Goal: Task Accomplishment & Management: Manage account settings

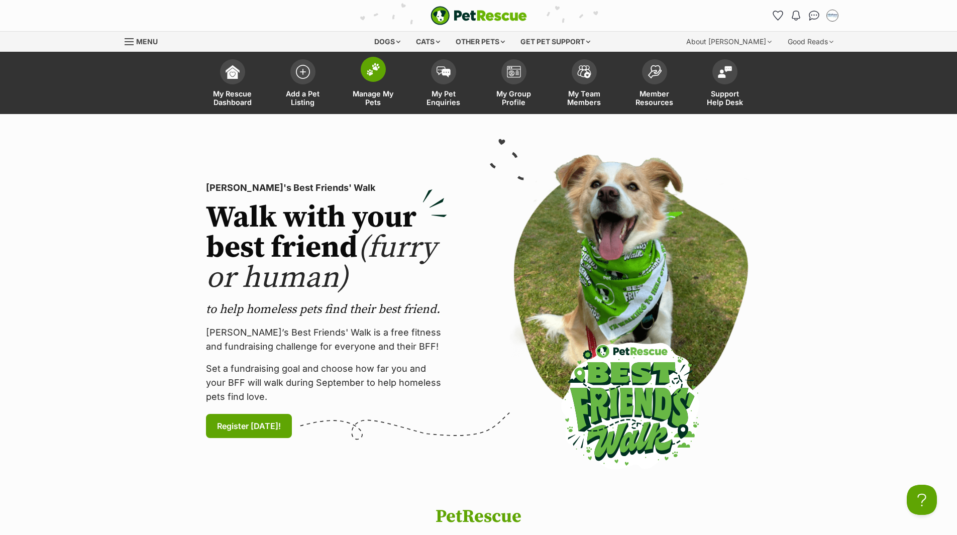
click at [375, 102] on span "Manage My Pets" at bounding box center [373, 97] width 45 height 17
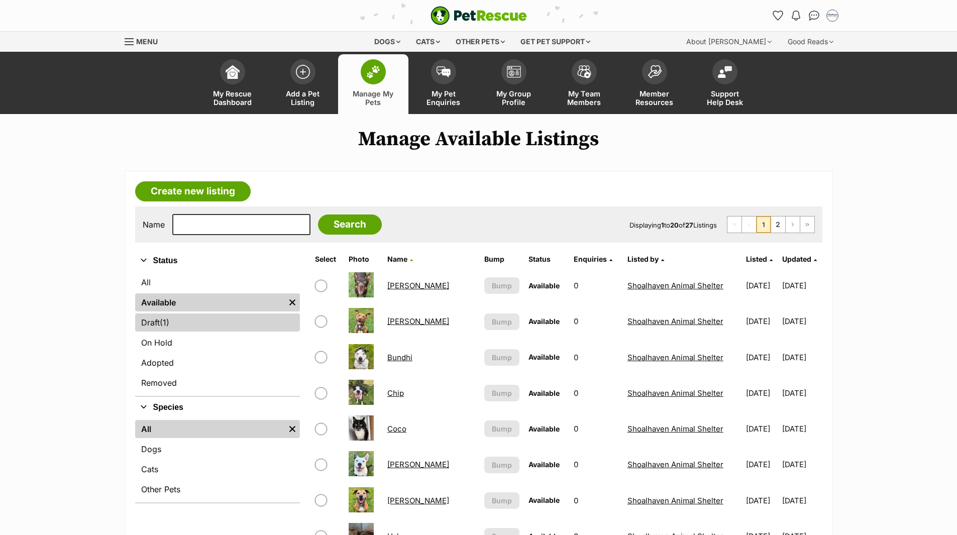
click at [155, 321] on link "Draft (1) Items" at bounding box center [217, 322] width 165 height 18
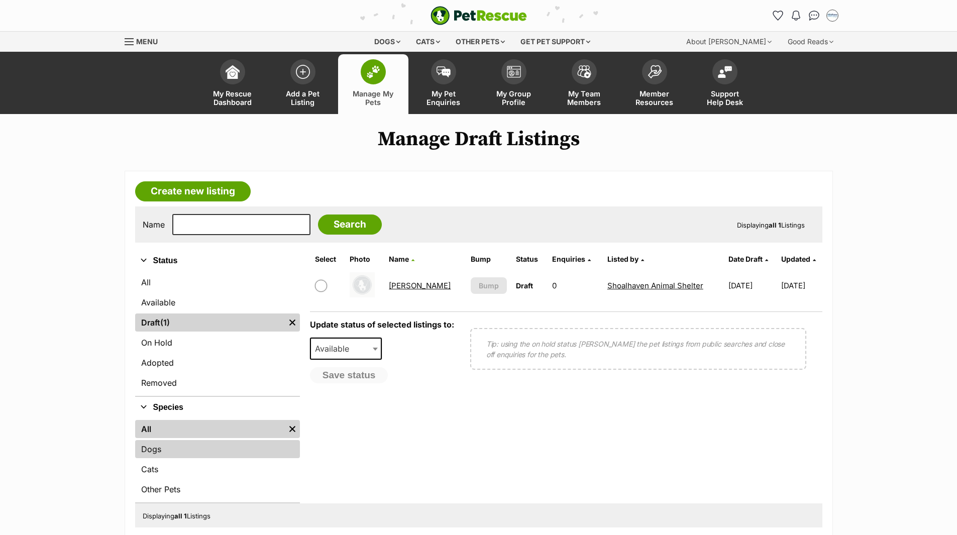
click at [150, 456] on link "Dogs" at bounding box center [217, 449] width 165 height 18
click at [154, 306] on link "Available" at bounding box center [217, 302] width 165 height 18
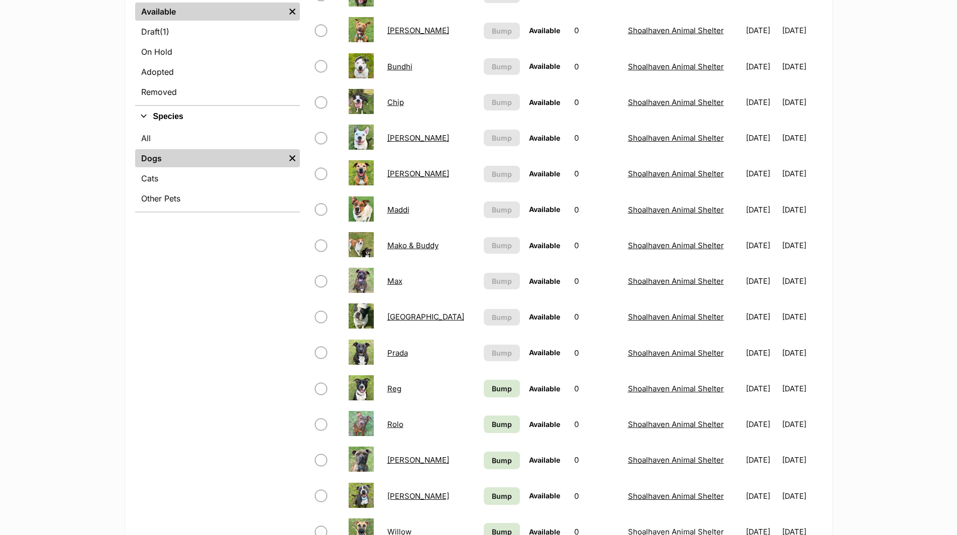
scroll to position [50, 0]
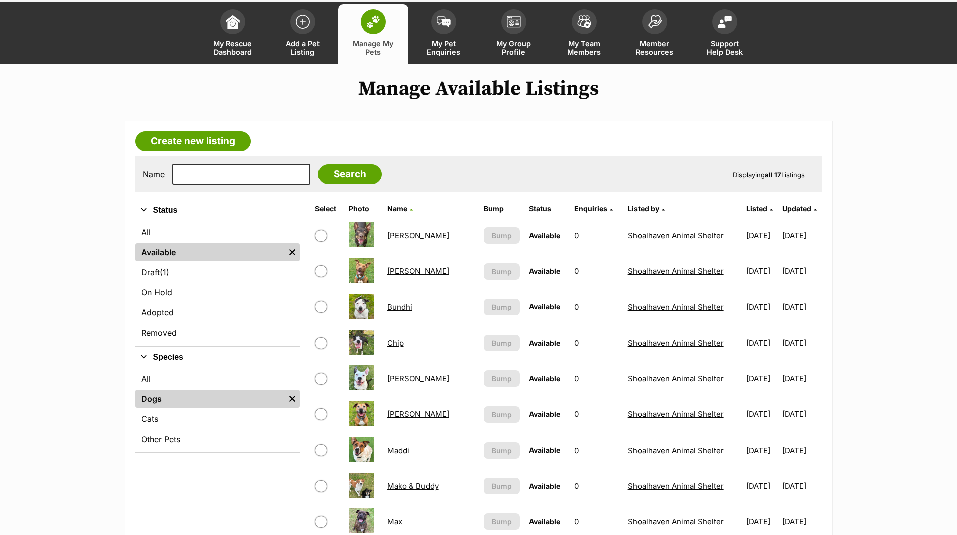
drag, startPoint x: 406, startPoint y: 237, endPoint x: 412, endPoint y: 237, distance: 6.5
click at [406, 237] on link "[PERSON_NAME]" at bounding box center [418, 236] width 62 height 10
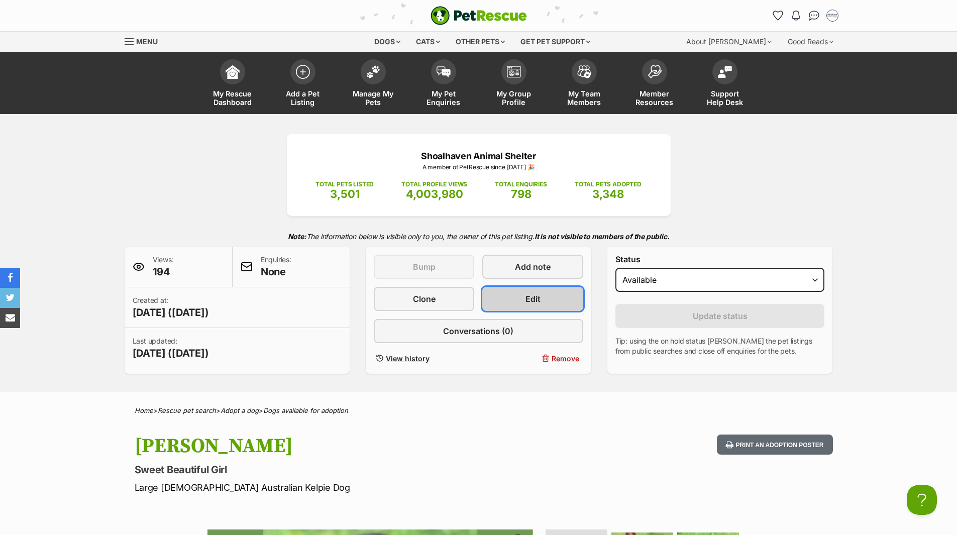
click at [538, 296] on span "Edit" at bounding box center [532, 299] width 15 height 12
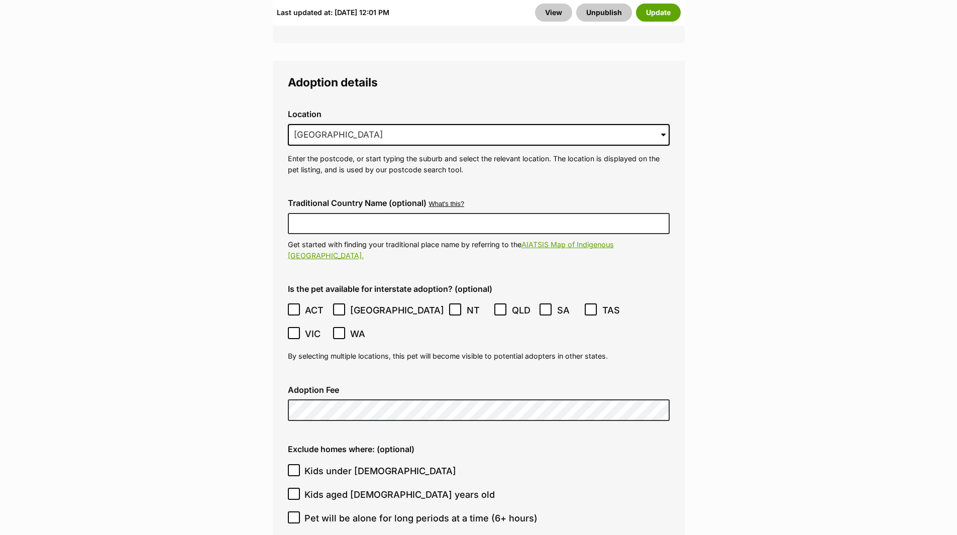
scroll to position [3165, 0]
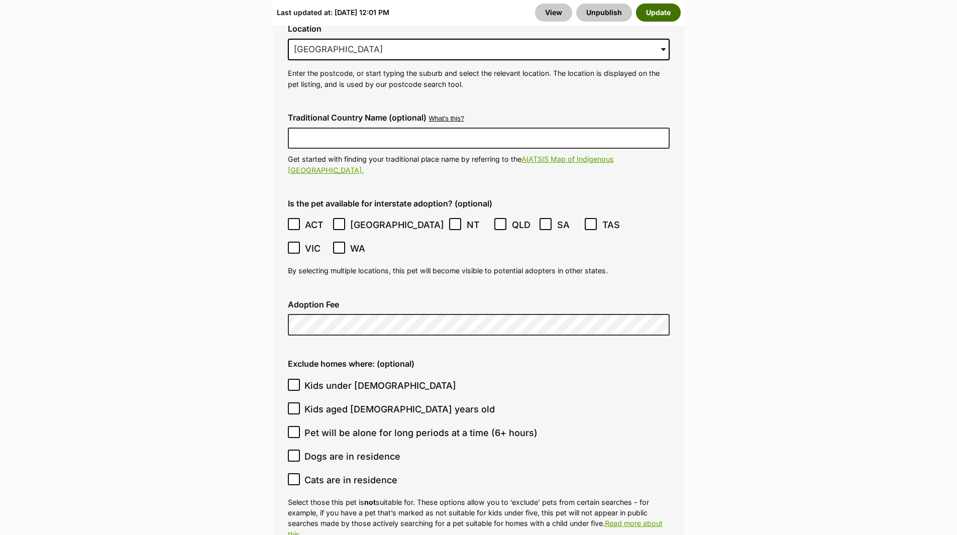
click at [679, 11] on button "Update" at bounding box center [658, 13] width 45 height 18
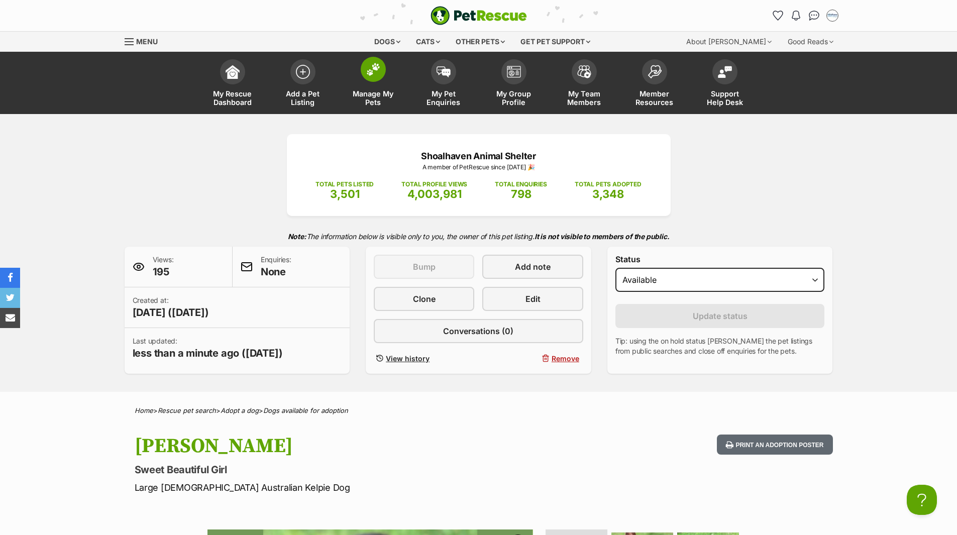
click at [368, 93] on span "Manage My Pets" at bounding box center [373, 97] width 45 height 17
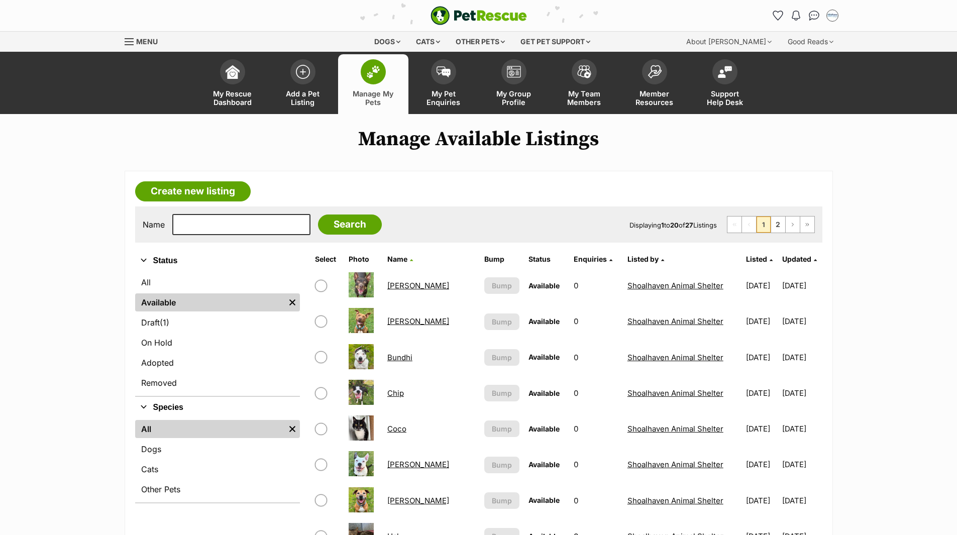
click at [391, 320] on link "[PERSON_NAME]" at bounding box center [418, 321] width 62 height 10
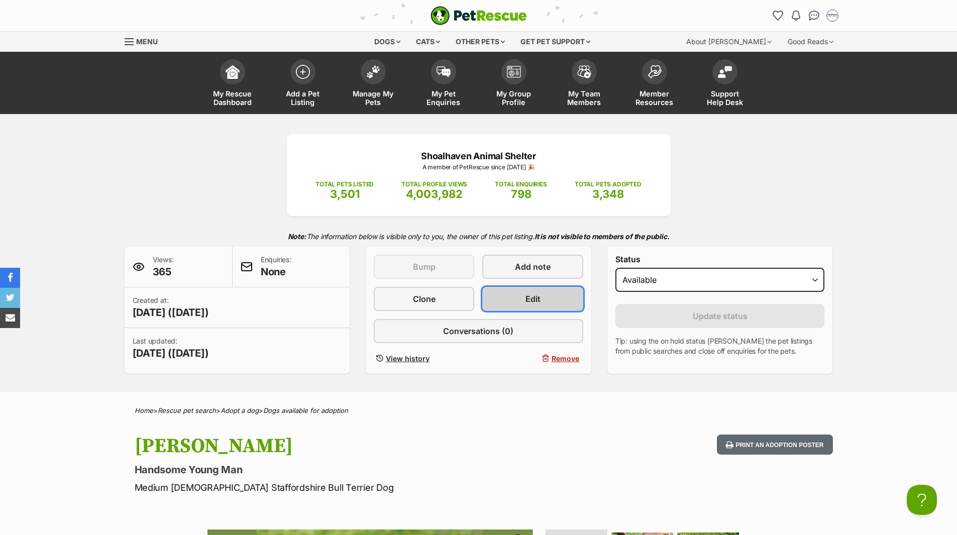
click at [543, 301] on link "Edit" at bounding box center [532, 299] width 100 height 24
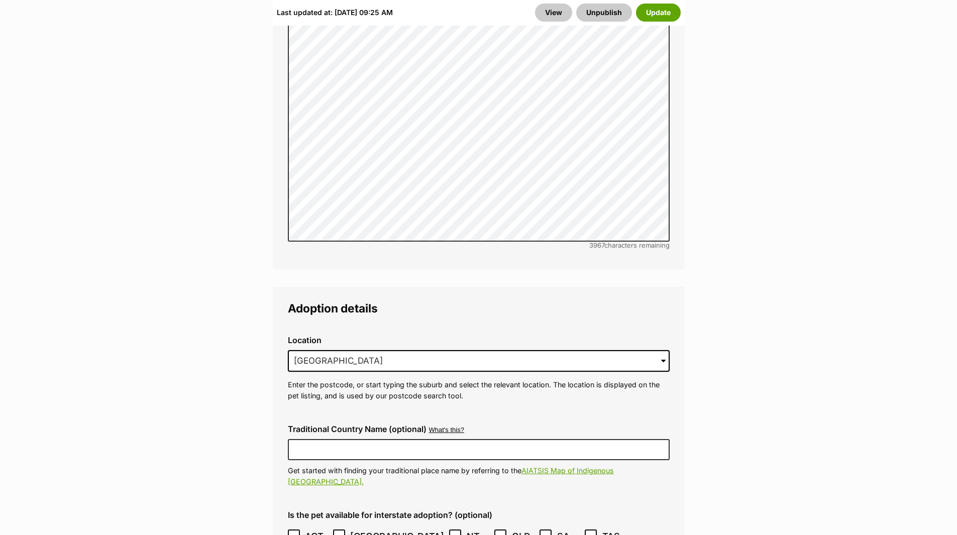
scroll to position [2913, 0]
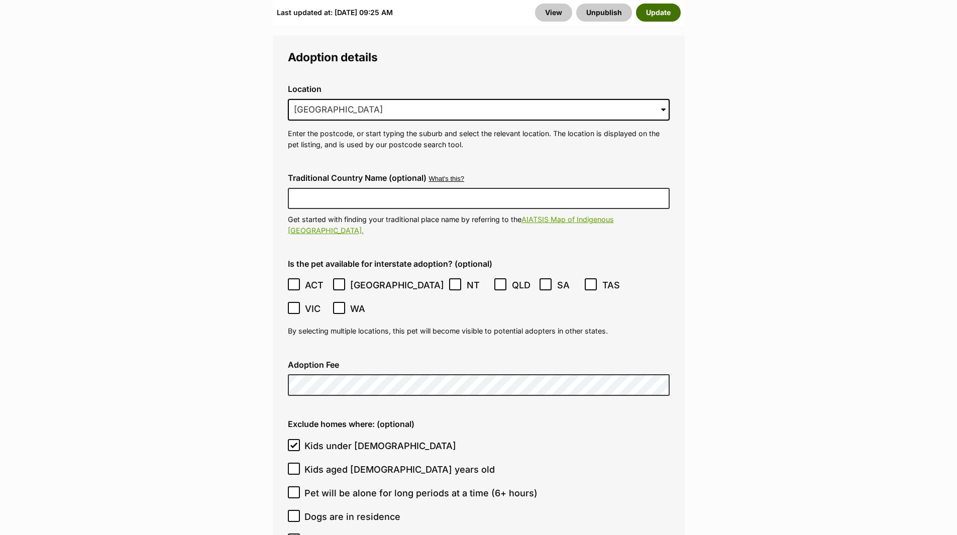
click at [665, 15] on button "Update" at bounding box center [658, 13] width 45 height 18
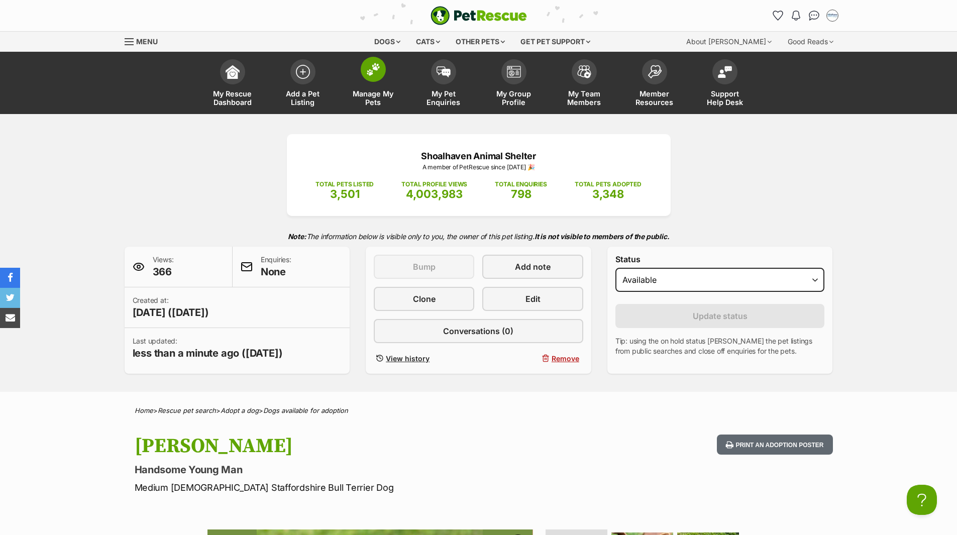
click at [370, 90] on span "Manage My Pets" at bounding box center [373, 97] width 45 height 17
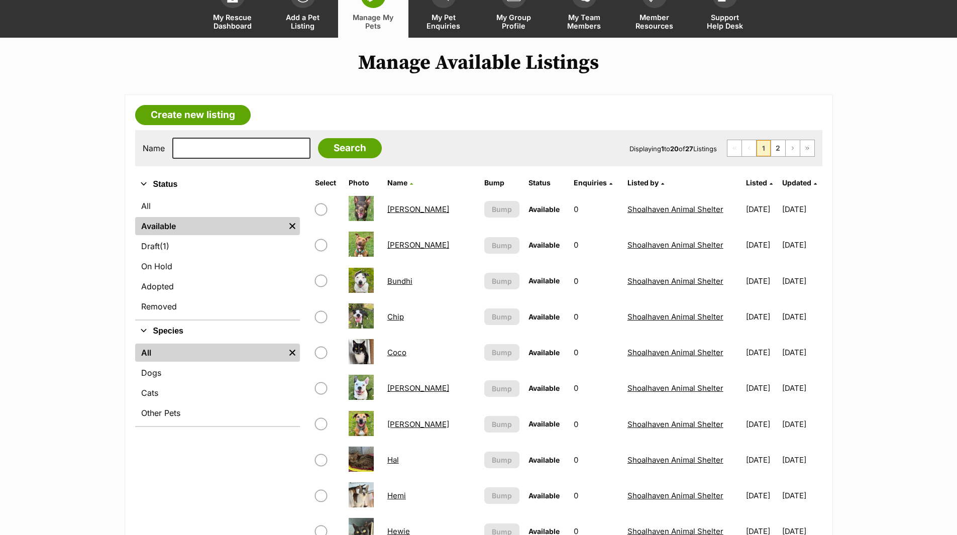
scroll to position [151, 0]
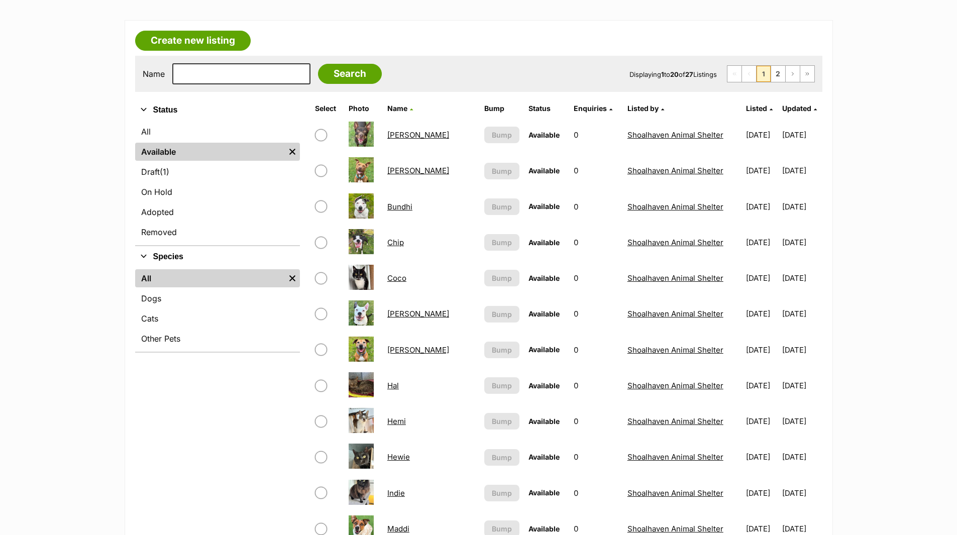
click at [401, 210] on link "Bundhi" at bounding box center [399, 207] width 25 height 10
click at [392, 240] on link "Chip" at bounding box center [395, 243] width 17 height 10
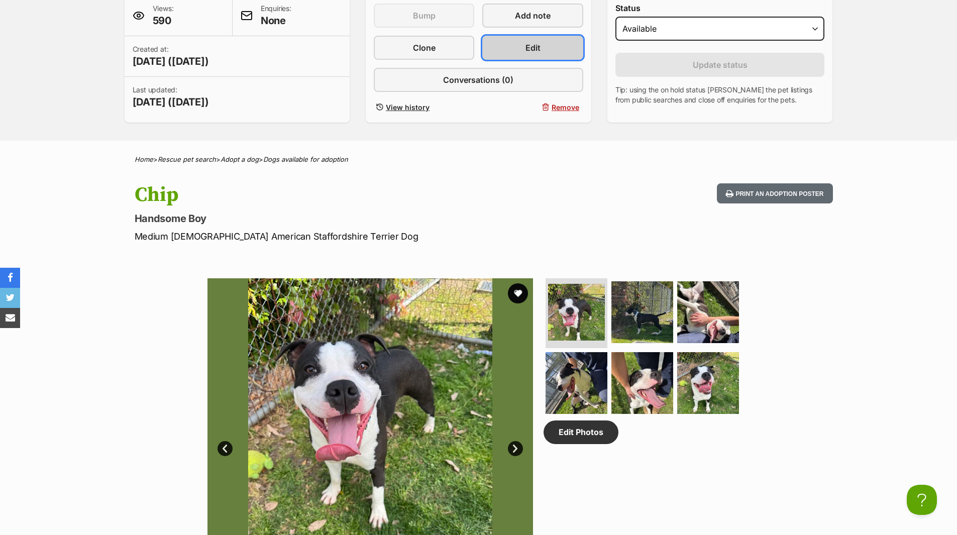
click at [555, 52] on link "Edit" at bounding box center [532, 48] width 100 height 24
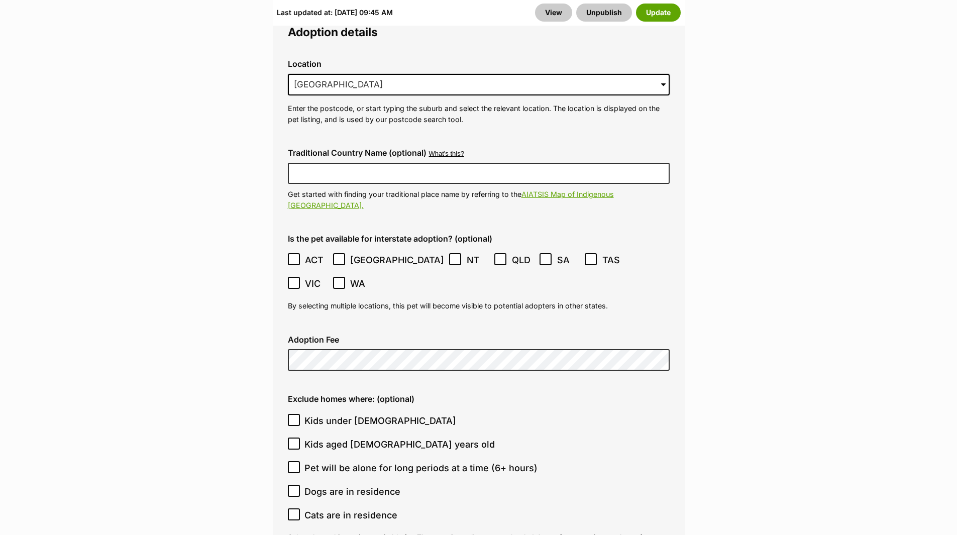
scroll to position [3064, 0]
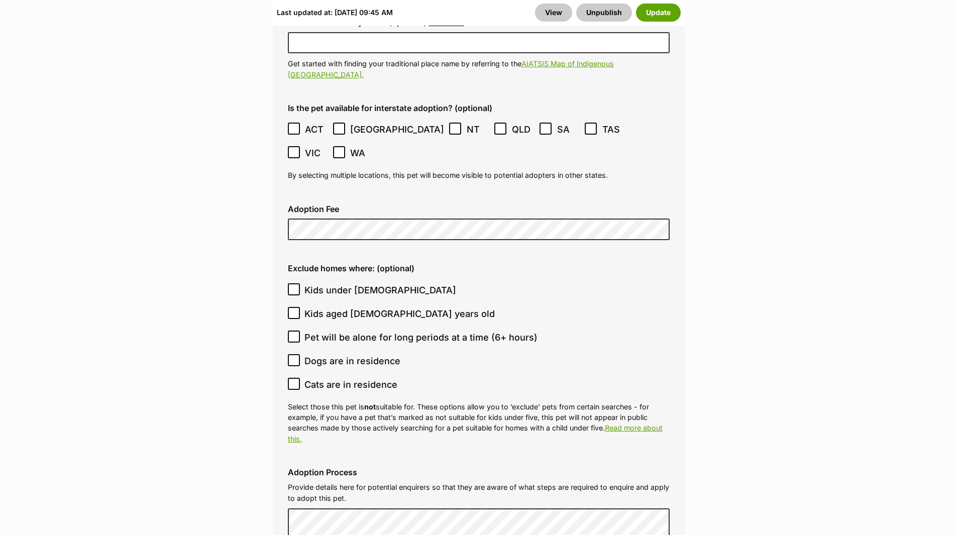
click at [660, 14] on button "Update" at bounding box center [658, 13] width 45 height 18
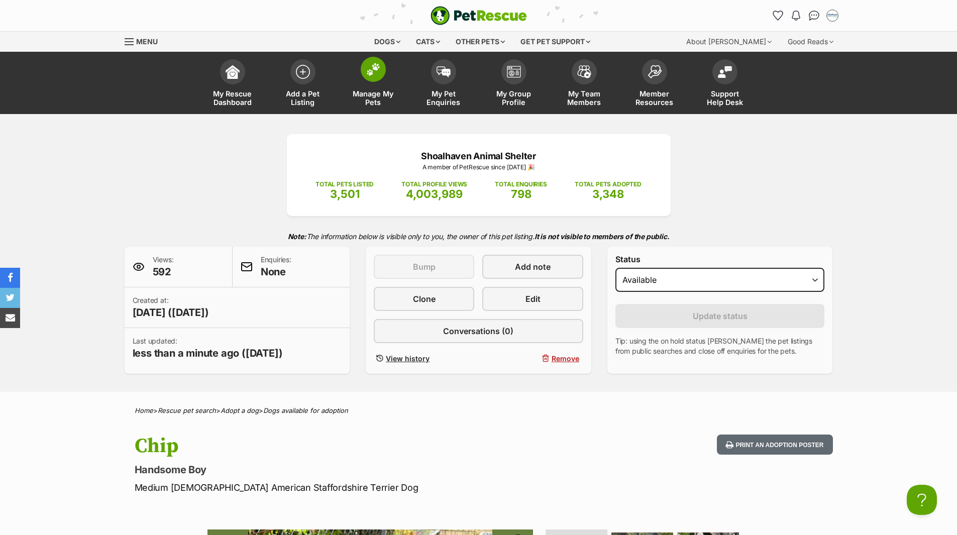
click at [371, 97] on span "Manage My Pets" at bounding box center [373, 97] width 45 height 17
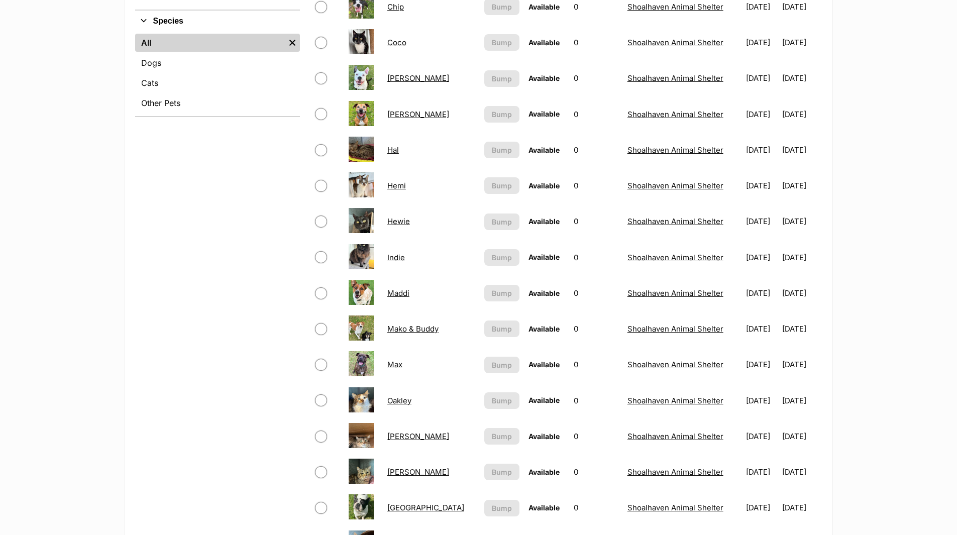
scroll to position [402, 0]
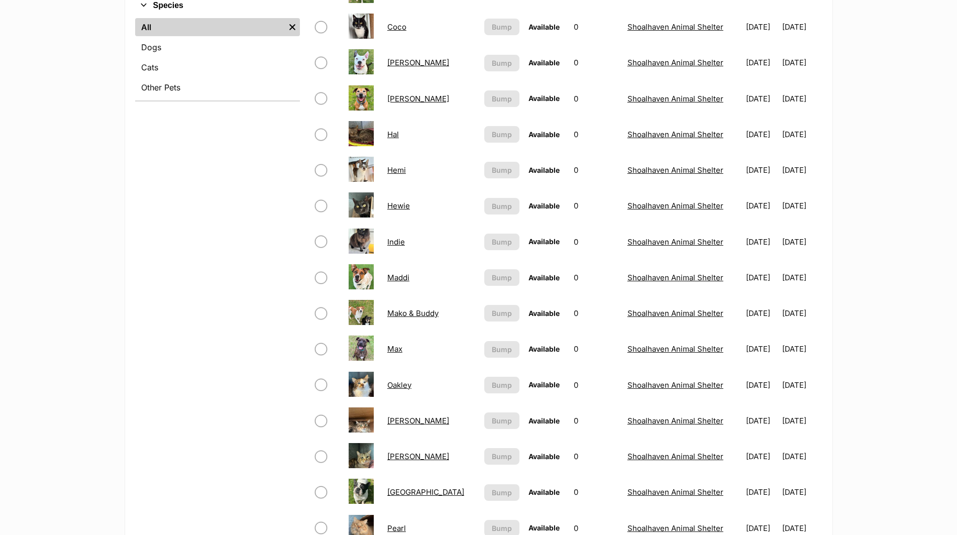
click at [395, 65] on link "[PERSON_NAME]" at bounding box center [418, 63] width 62 height 10
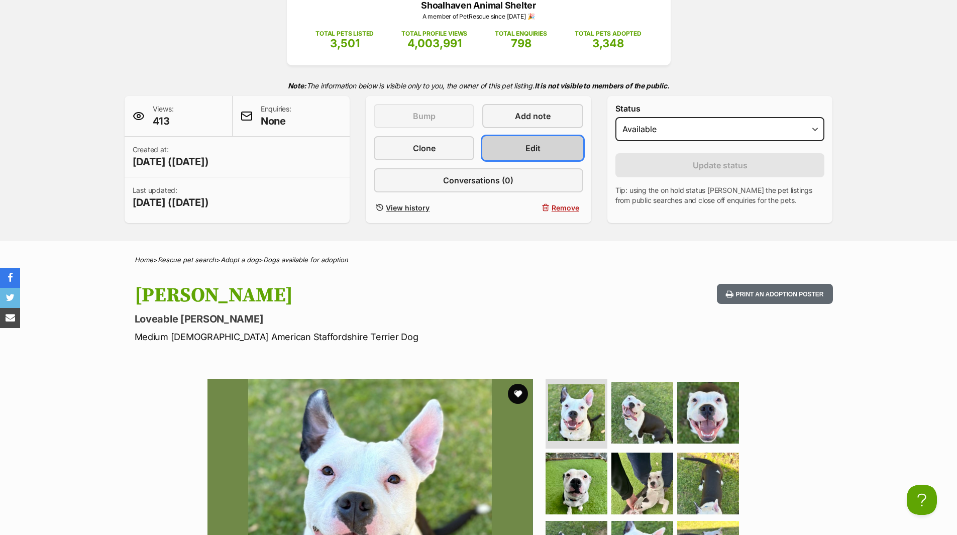
click at [535, 148] on span "Edit" at bounding box center [532, 148] width 15 height 12
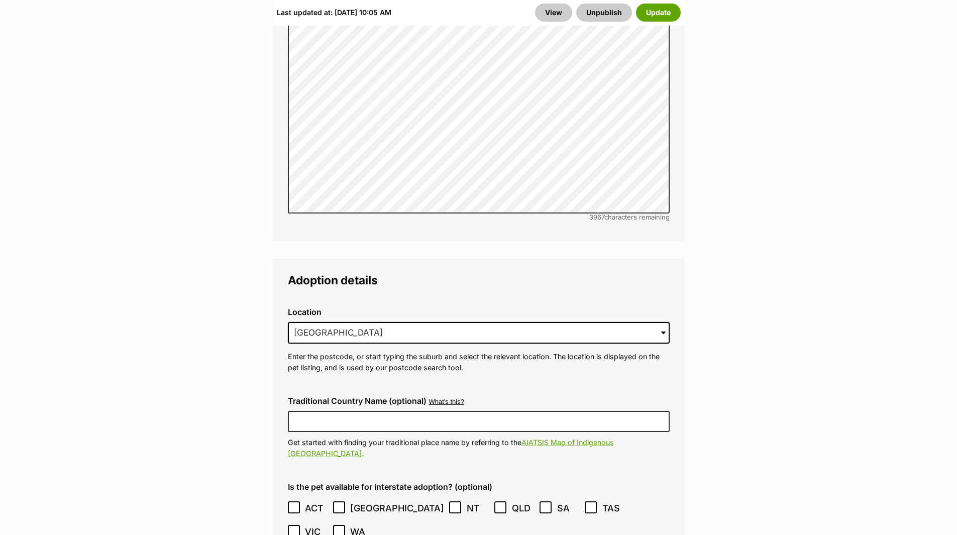
scroll to position [3064, 0]
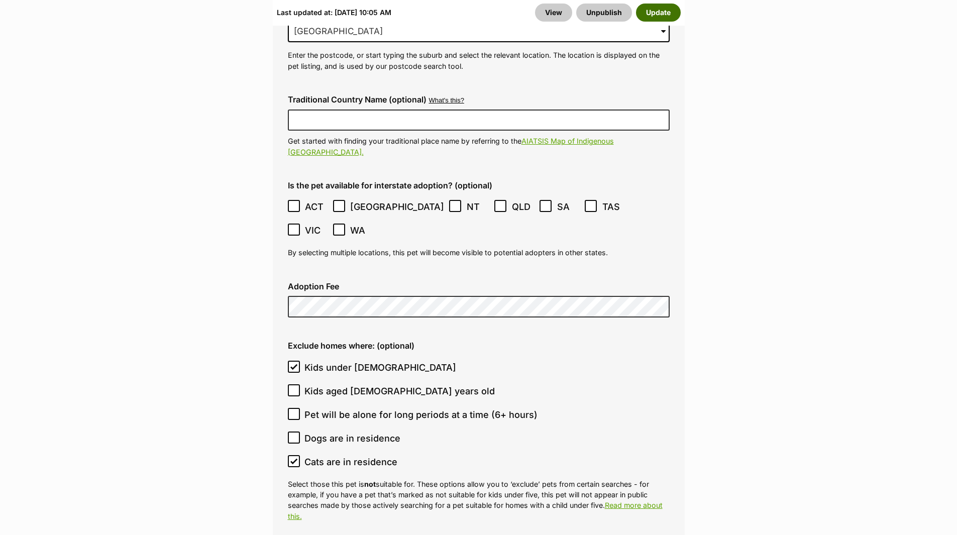
click at [661, 14] on button "Update" at bounding box center [658, 13] width 45 height 18
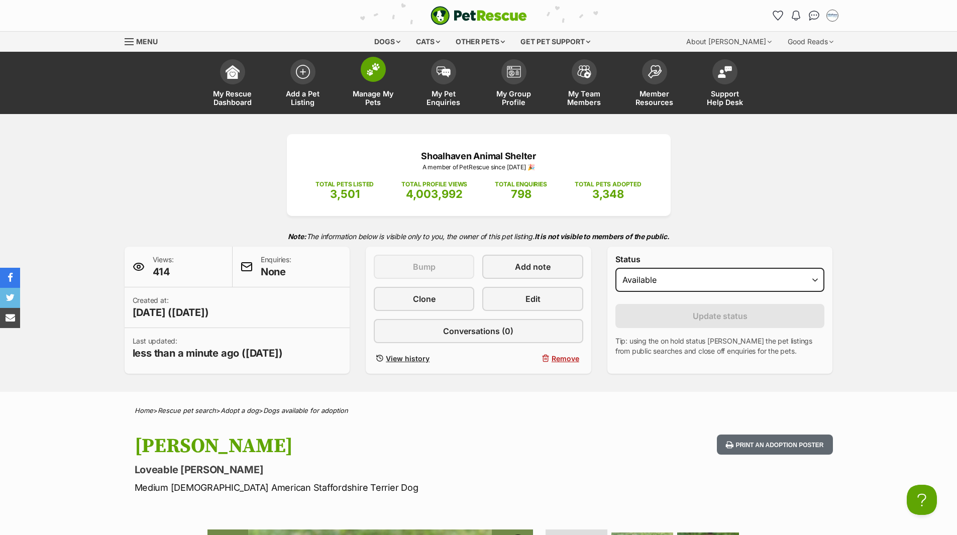
click at [380, 93] on span "Manage My Pets" at bounding box center [373, 97] width 45 height 17
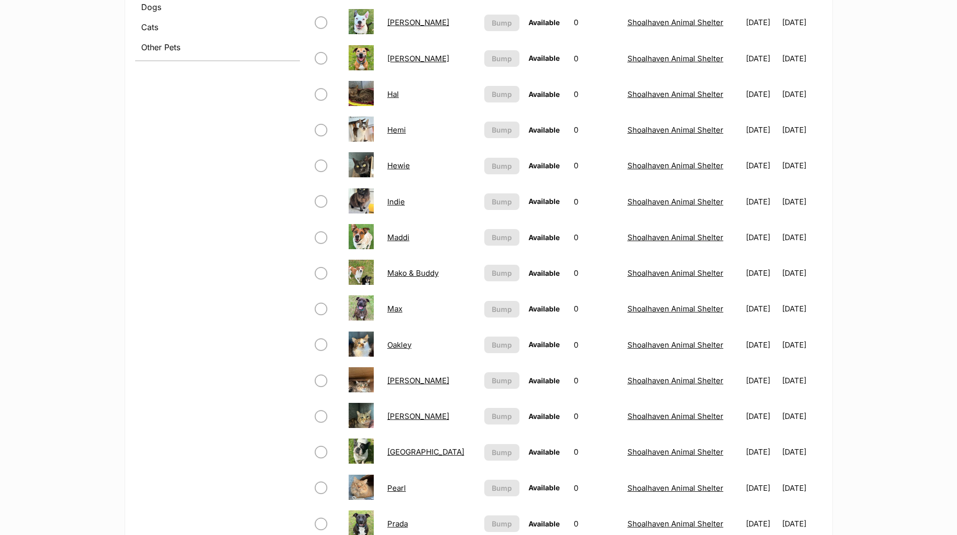
scroll to position [452, 0]
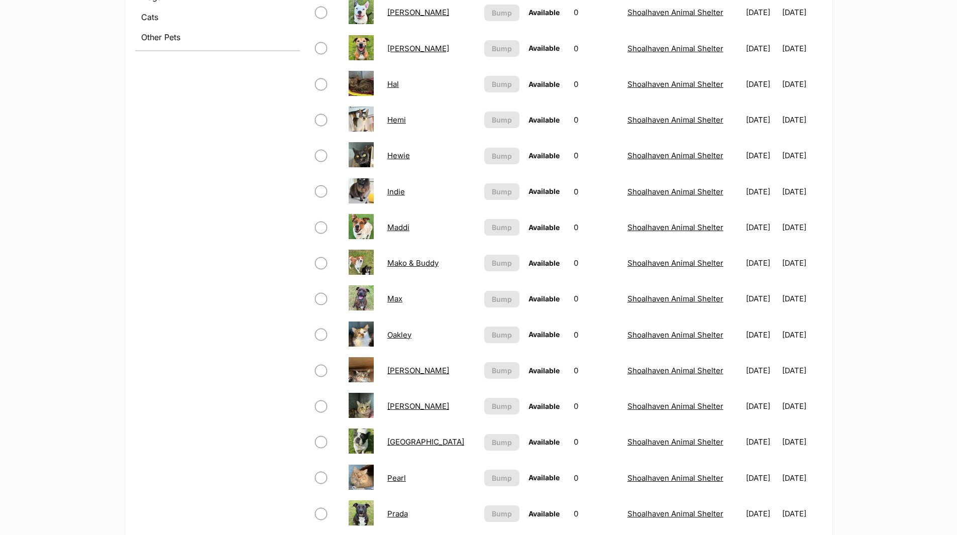
click at [401, 229] on link "Maddi" at bounding box center [398, 228] width 22 height 10
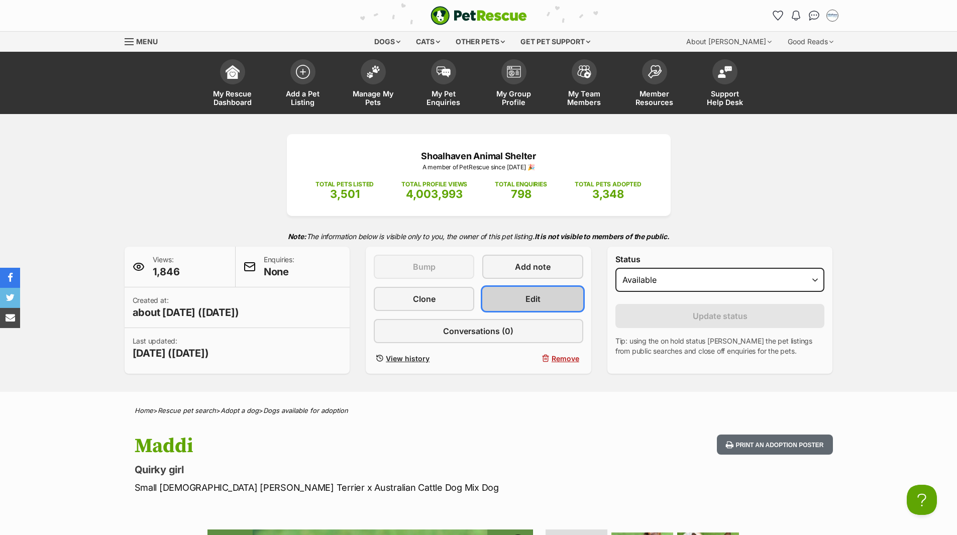
click at [536, 297] on span "Edit" at bounding box center [532, 299] width 15 height 12
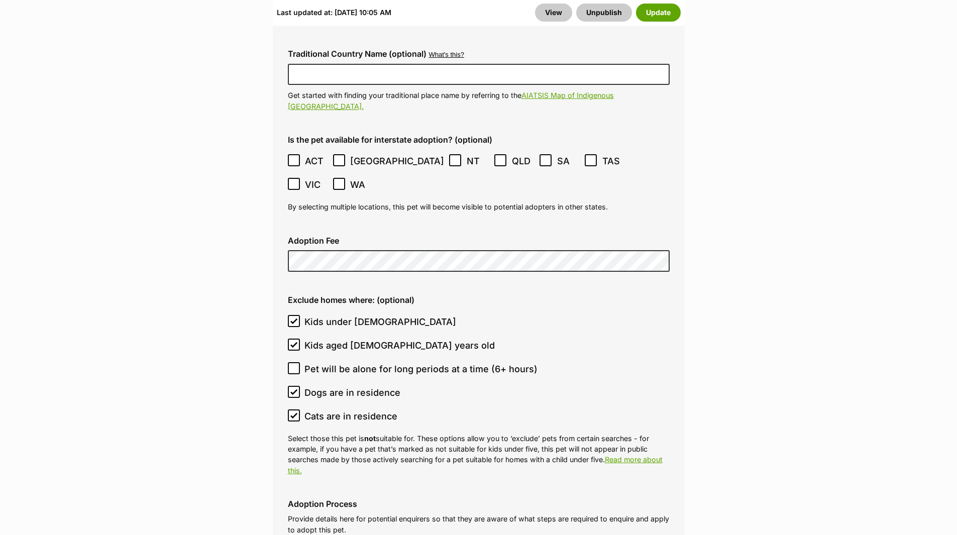
scroll to position [3014, 0]
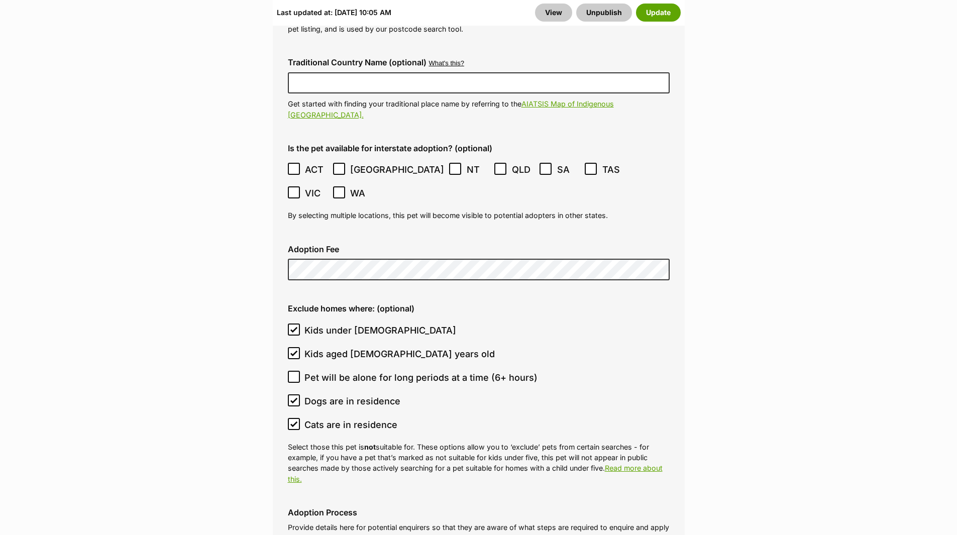
click at [656, 12] on button "Update" at bounding box center [658, 13] width 45 height 18
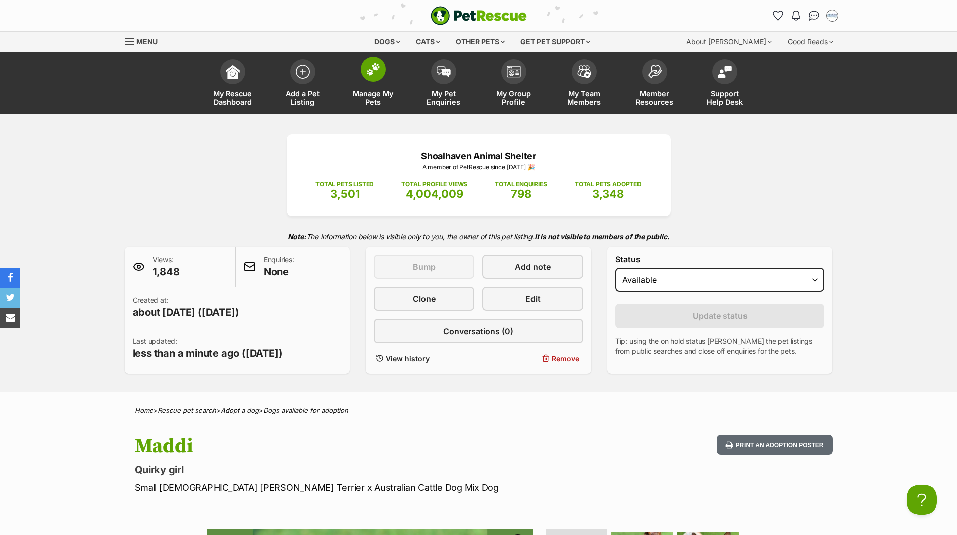
click at [372, 99] on span "Manage My Pets" at bounding box center [373, 97] width 45 height 17
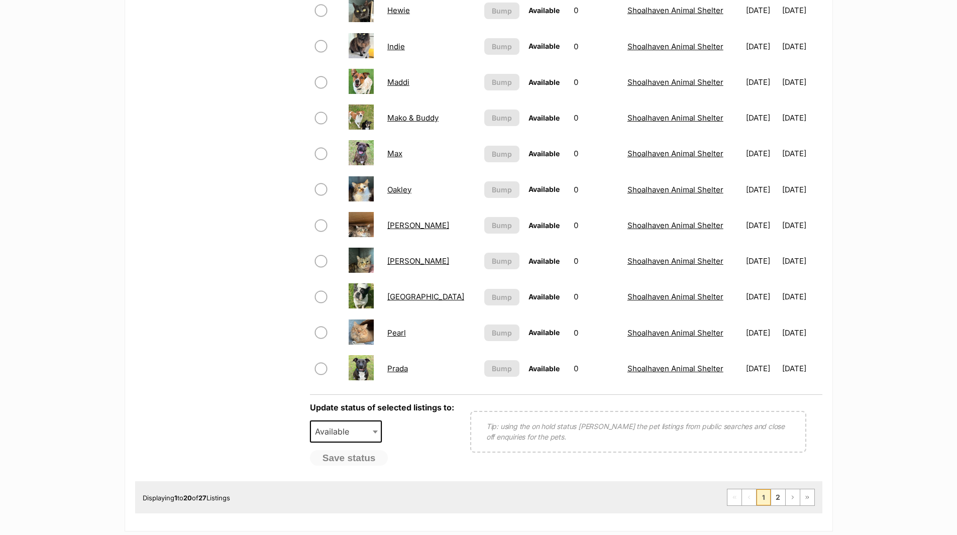
scroll to position [603, 0]
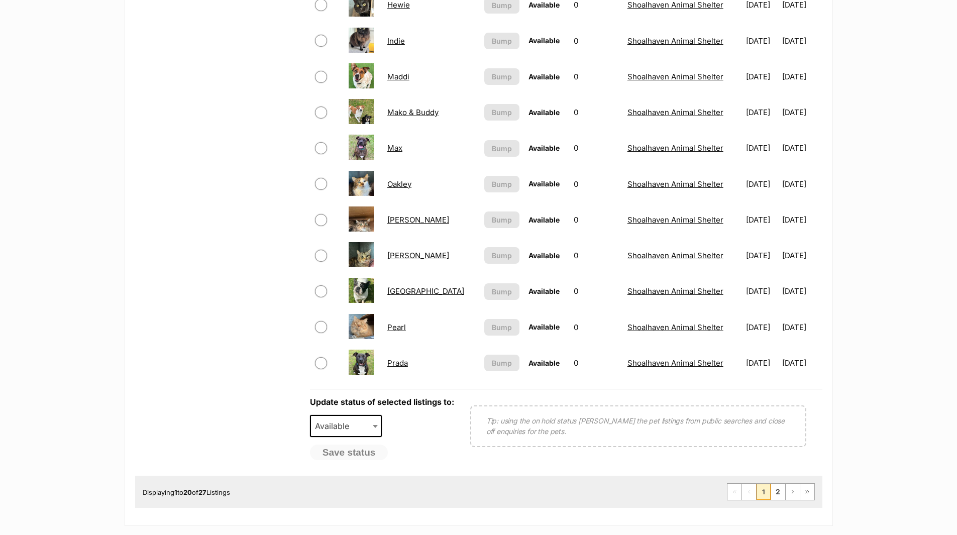
click at [398, 291] on link "[GEOGRAPHIC_DATA]" at bounding box center [425, 291] width 77 height 10
click at [403, 362] on link "Prada" at bounding box center [397, 363] width 21 height 10
click at [775, 490] on link "2" at bounding box center [778, 492] width 14 height 16
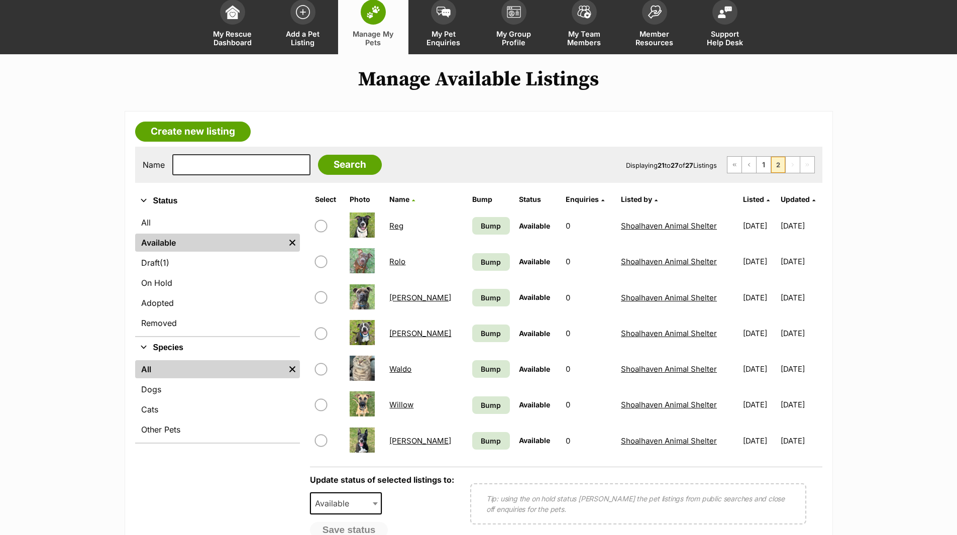
scroll to position [151, 0]
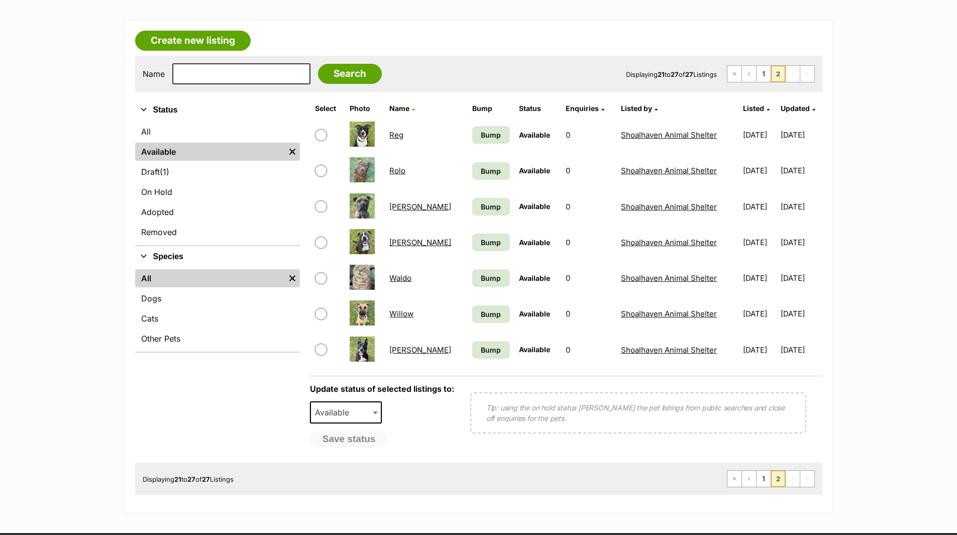
click at [401, 138] on link "Reg" at bounding box center [396, 135] width 14 height 10
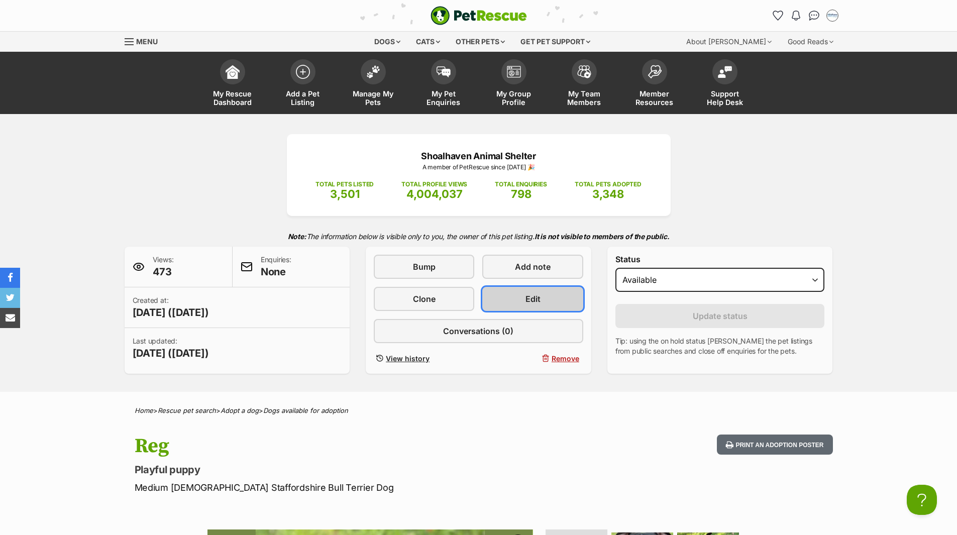
click at [550, 301] on link "Edit" at bounding box center [532, 299] width 100 height 24
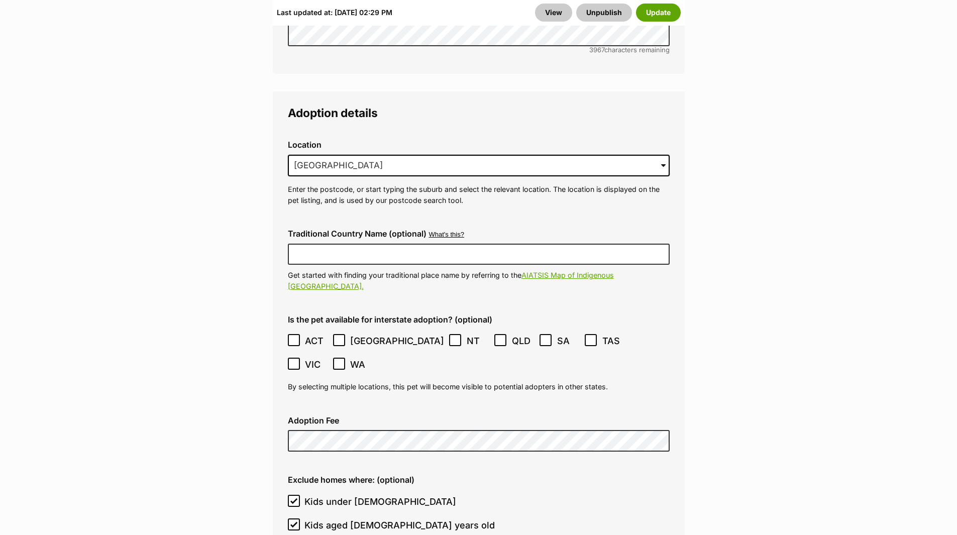
scroll to position [3014, 0]
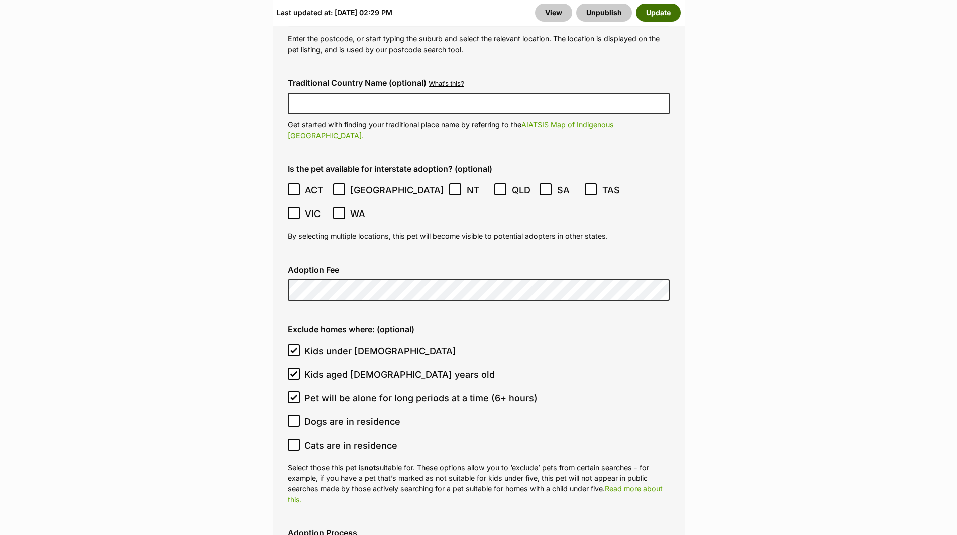
click at [663, 13] on button "Update" at bounding box center [658, 13] width 45 height 18
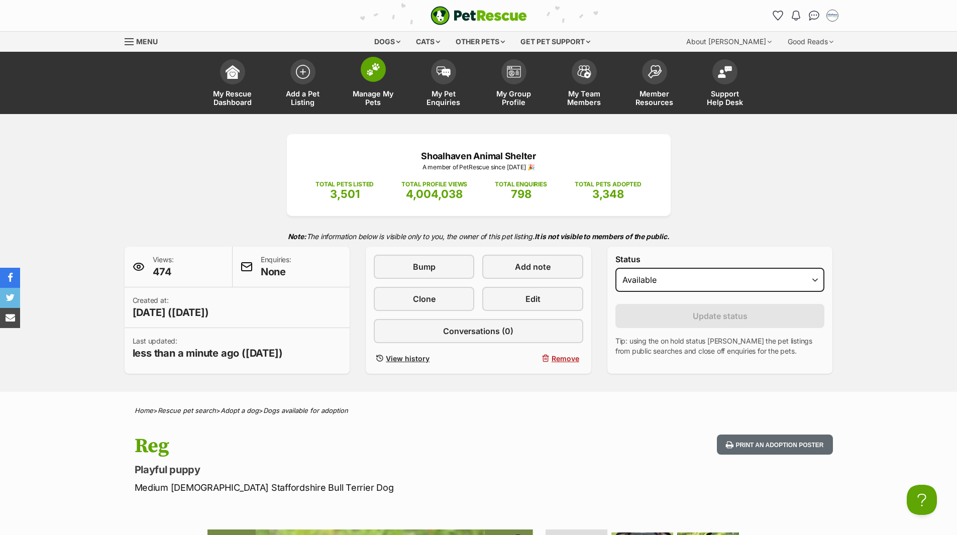
click at [371, 97] on span "Manage My Pets" at bounding box center [373, 97] width 45 height 17
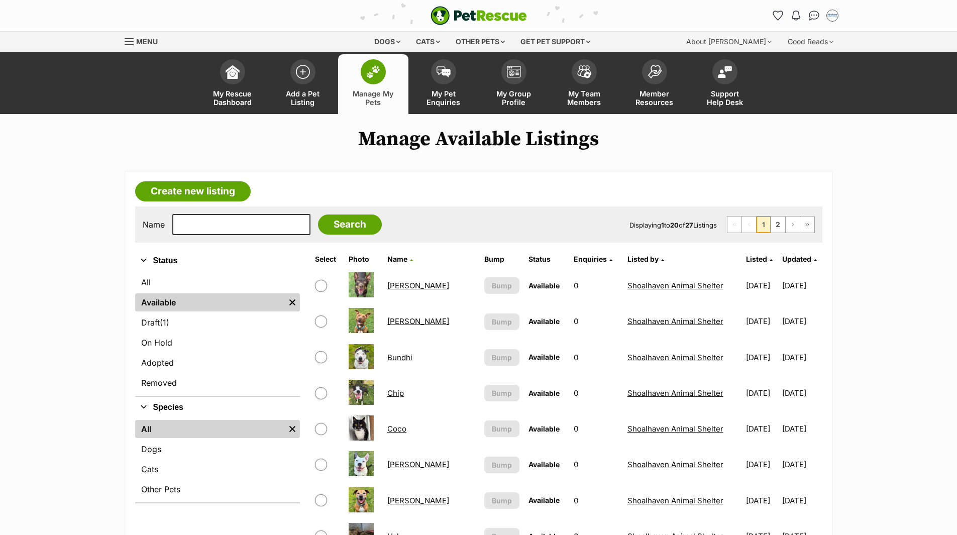
scroll to position [50, 0]
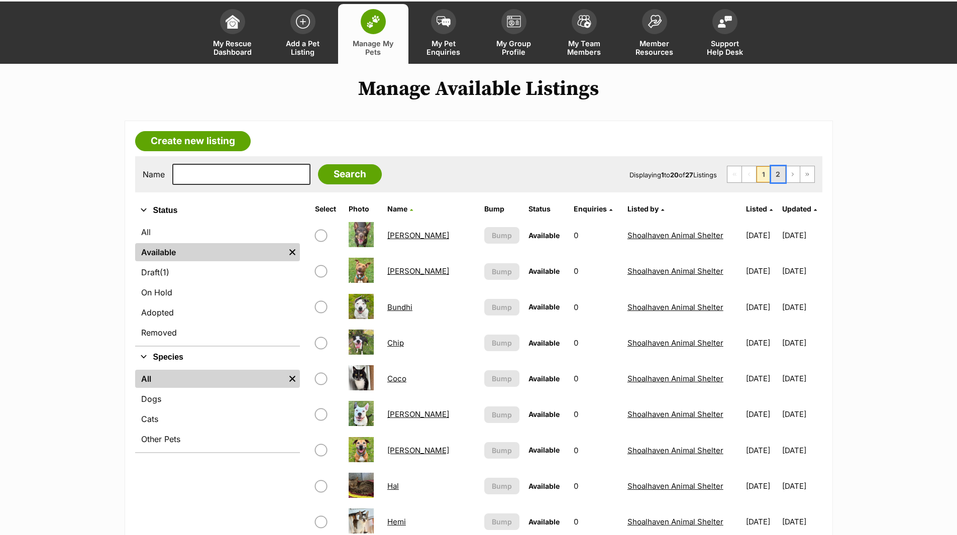
click at [773, 178] on link "2" at bounding box center [778, 174] width 14 height 16
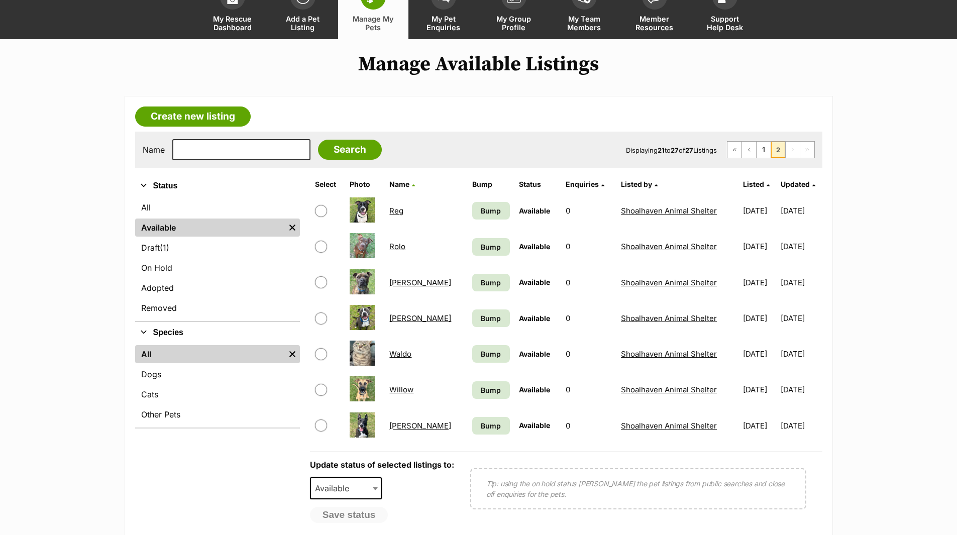
scroll to position [251, 0]
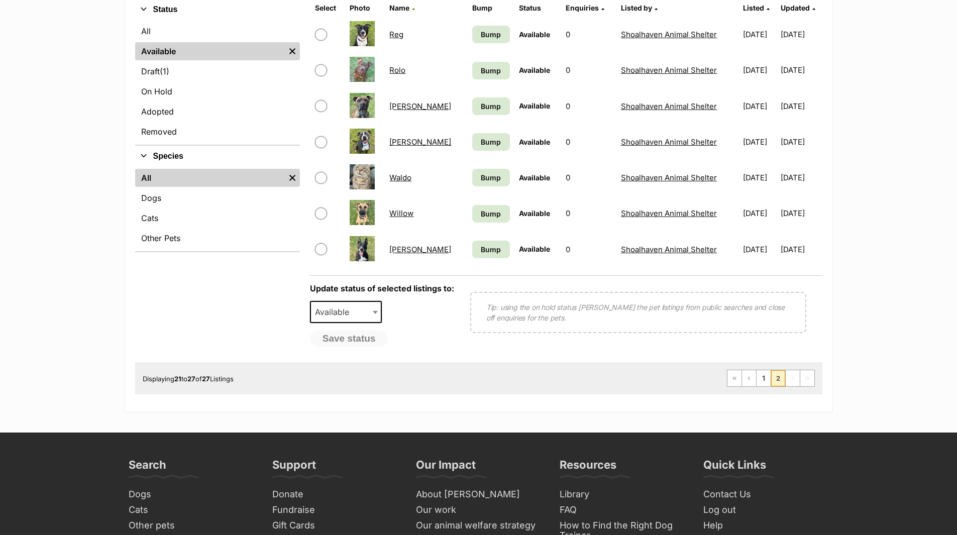
click at [408, 105] on link "Sophie" at bounding box center [420, 106] width 62 height 10
click at [408, 213] on link "Willow" at bounding box center [401, 213] width 24 height 10
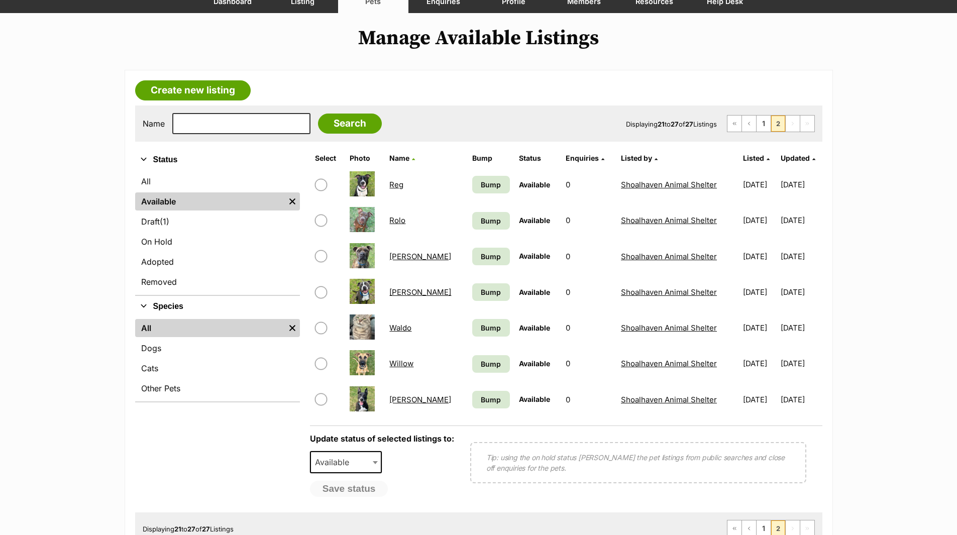
scroll to position [0, 0]
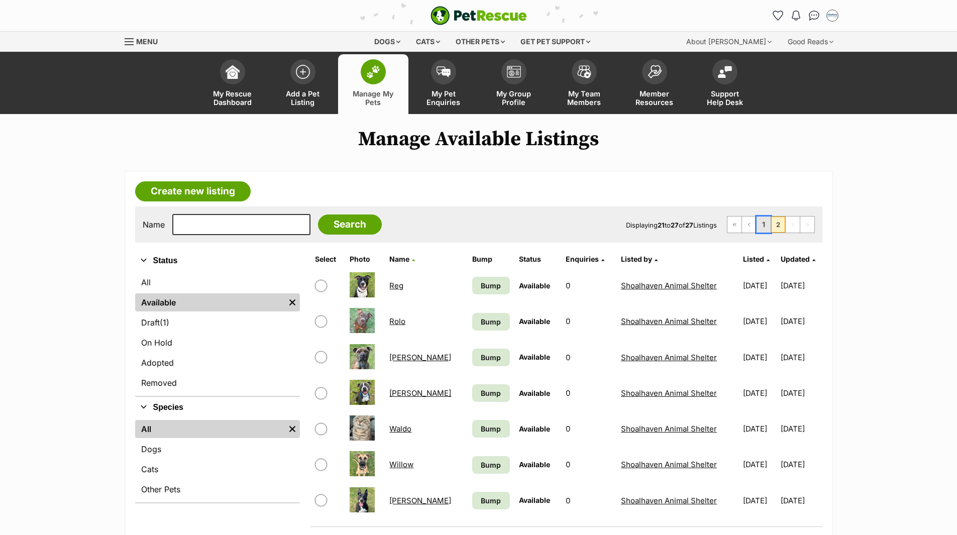
click at [766, 223] on link "1" at bounding box center [763, 224] width 14 height 16
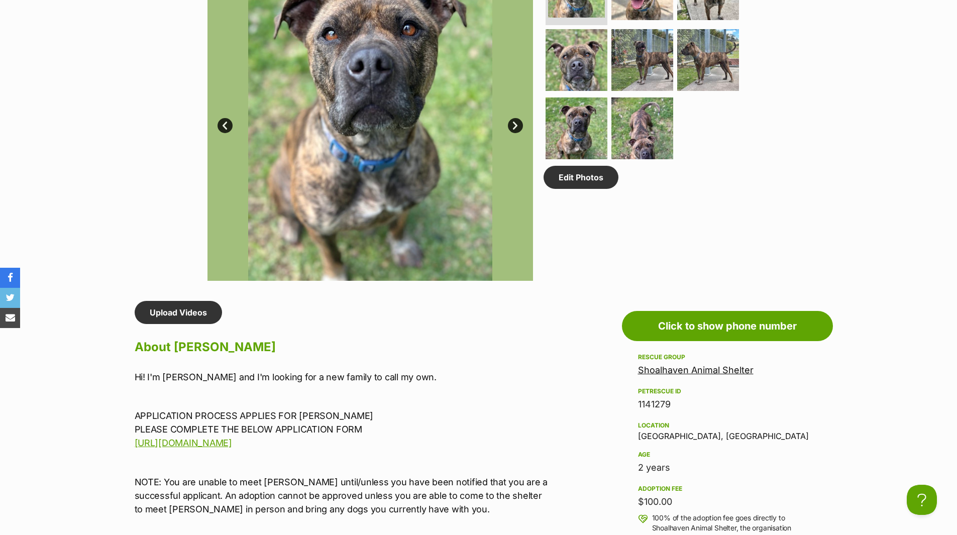
scroll to position [502, 0]
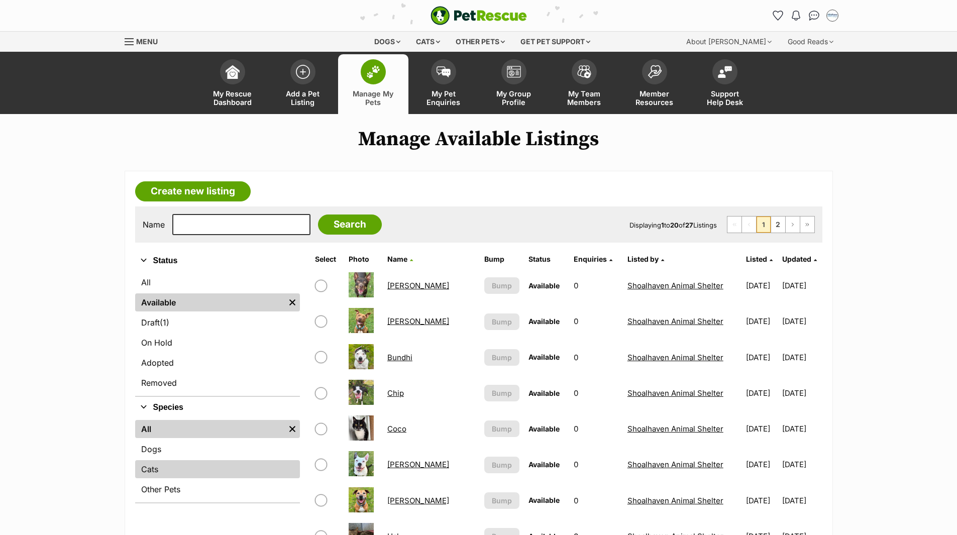
click at [146, 469] on link "Cats" at bounding box center [217, 469] width 165 height 18
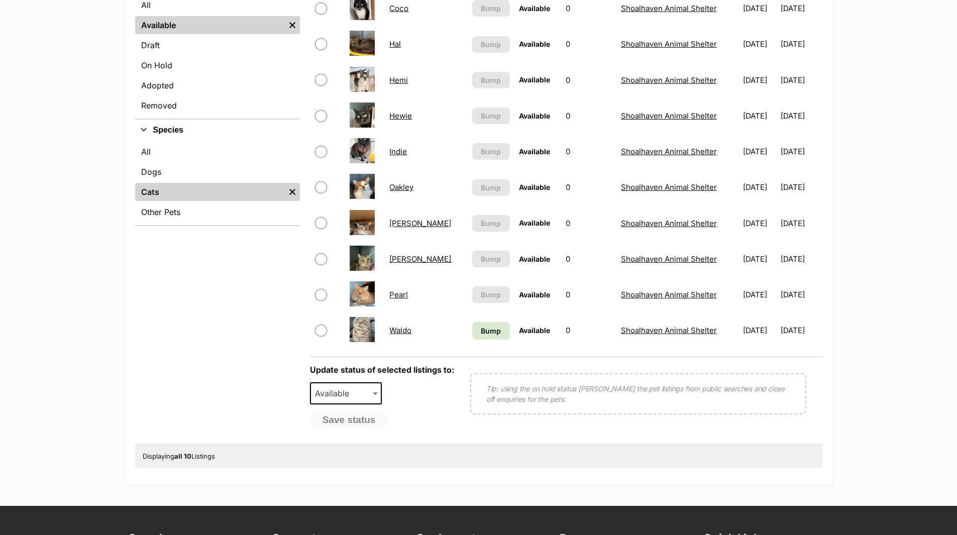
scroll to position [301, 0]
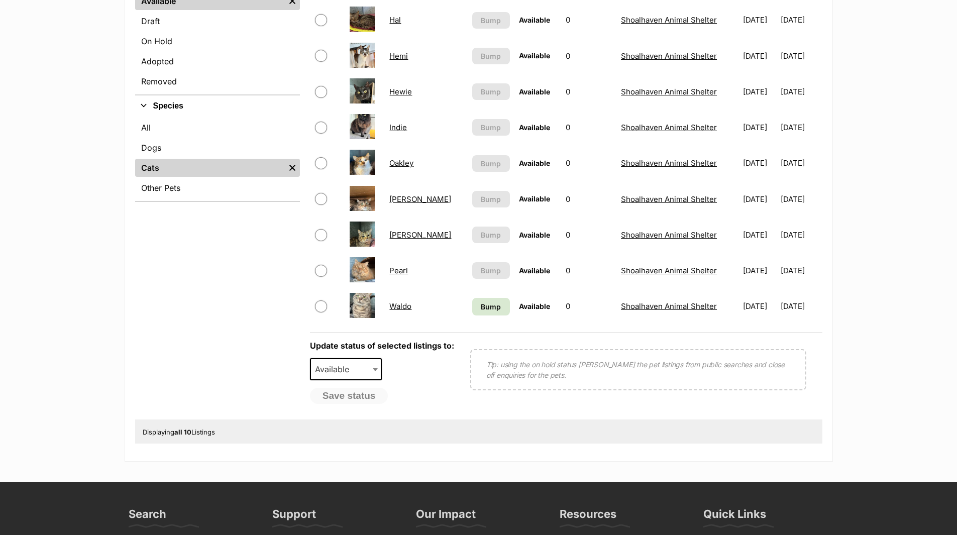
click at [415, 201] on link "[PERSON_NAME]" at bounding box center [420, 199] width 62 height 10
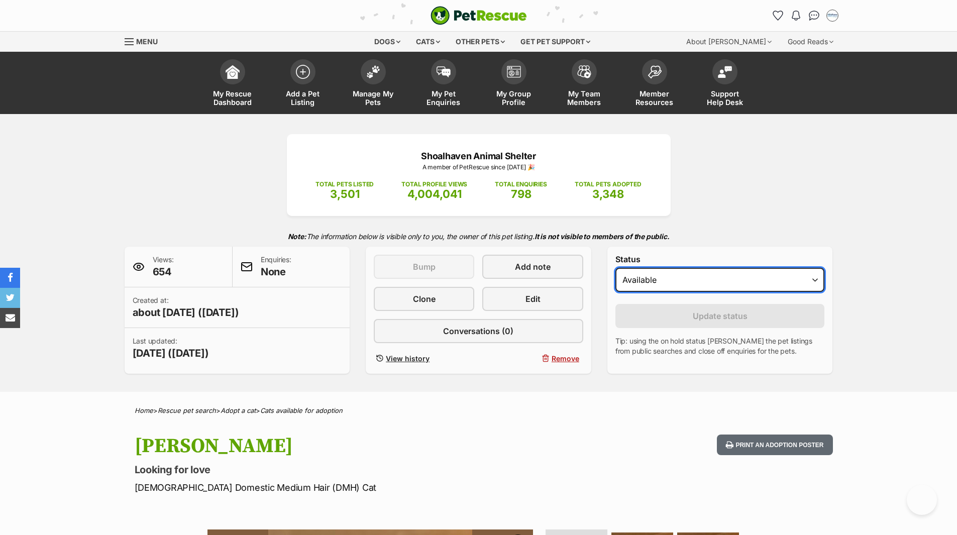
click at [621, 280] on select "Draft Available On hold Adopted" at bounding box center [719, 280] width 209 height 24
select select "on_hold"
click at [615, 268] on select "Draft Available On hold Adopted" at bounding box center [719, 280] width 209 height 24
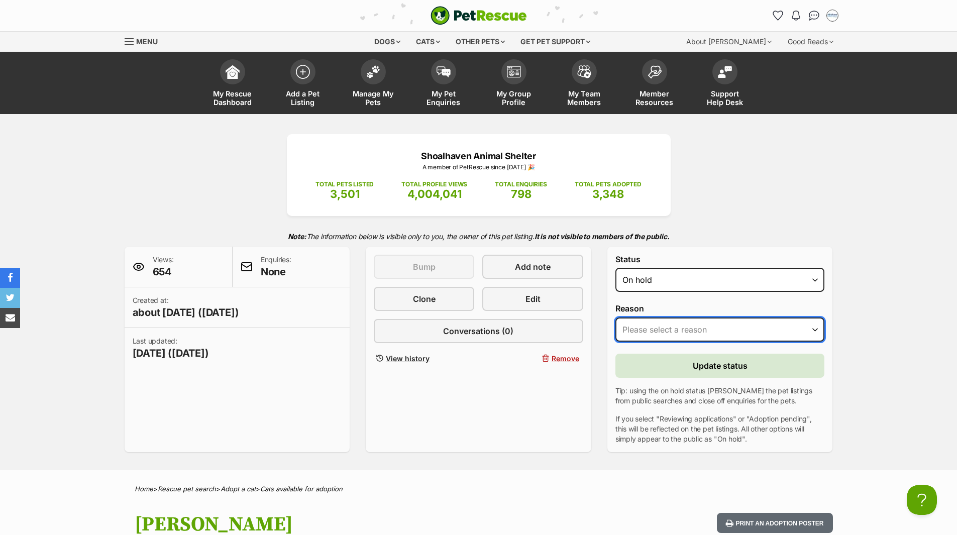
click at [669, 334] on select "Please select a reason Medical reasons Reviewing applications Adoption pending …" at bounding box center [719, 329] width 209 height 24
select select "medical"
click at [615, 317] on select "Please select a reason Medical reasons Reviewing applications Adoption pending …" at bounding box center [719, 329] width 209 height 24
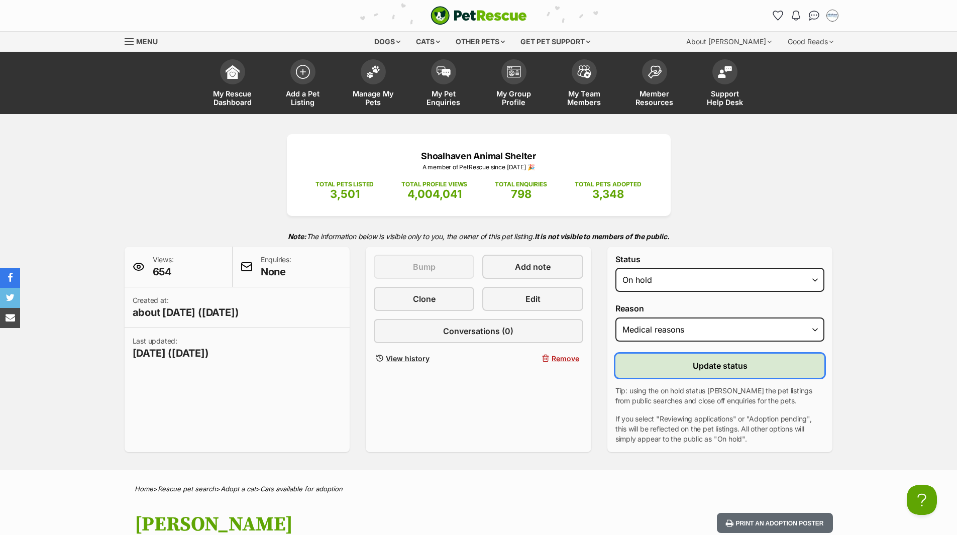
click at [724, 366] on span "Update status" at bounding box center [720, 366] width 55 height 12
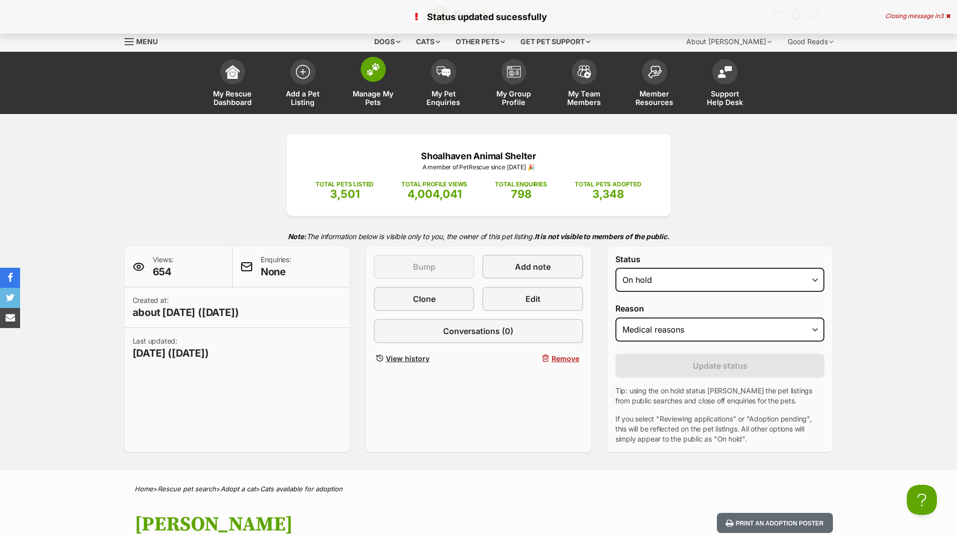
click at [374, 101] on span "Manage My Pets" at bounding box center [373, 97] width 45 height 17
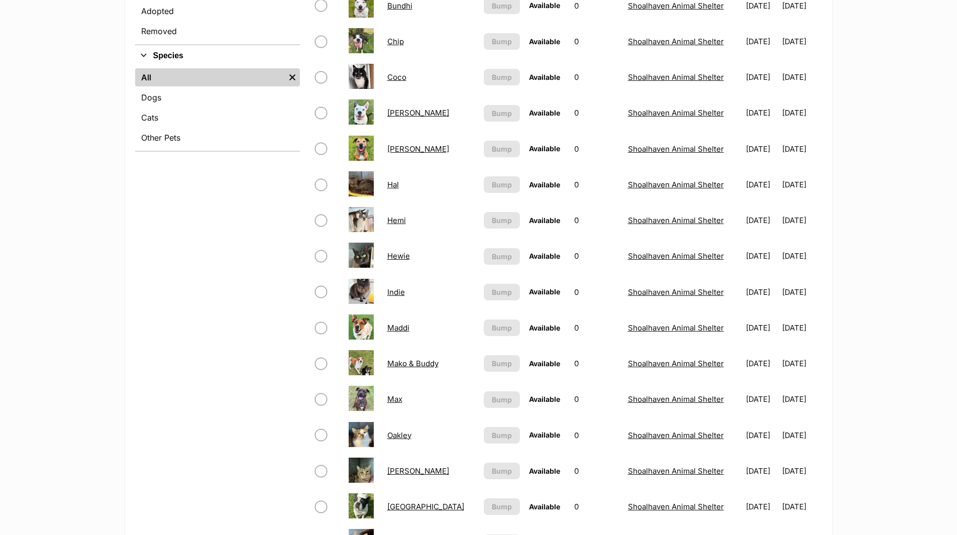
scroll to position [352, 0]
click at [147, 113] on link "Cats" at bounding box center [217, 117] width 165 height 18
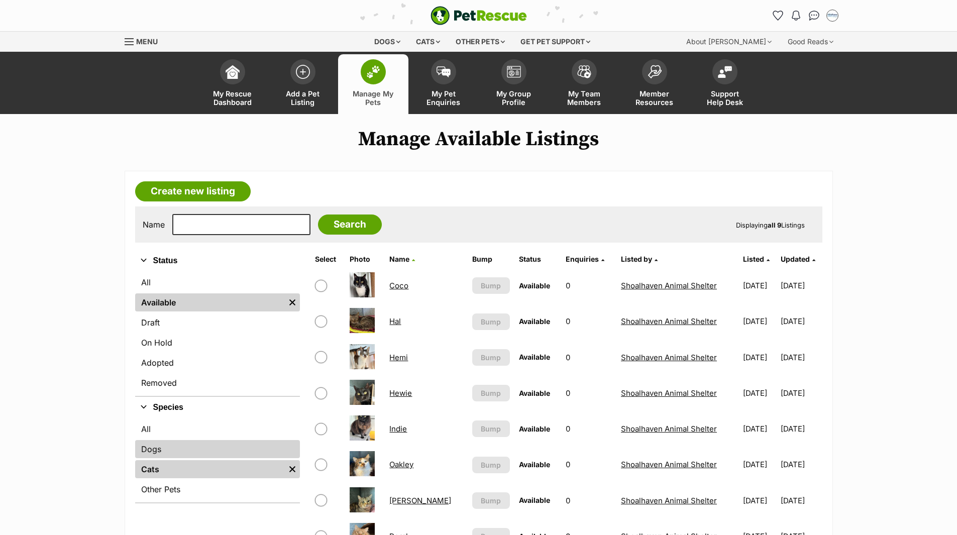
click at [154, 454] on link "Dogs" at bounding box center [217, 449] width 165 height 18
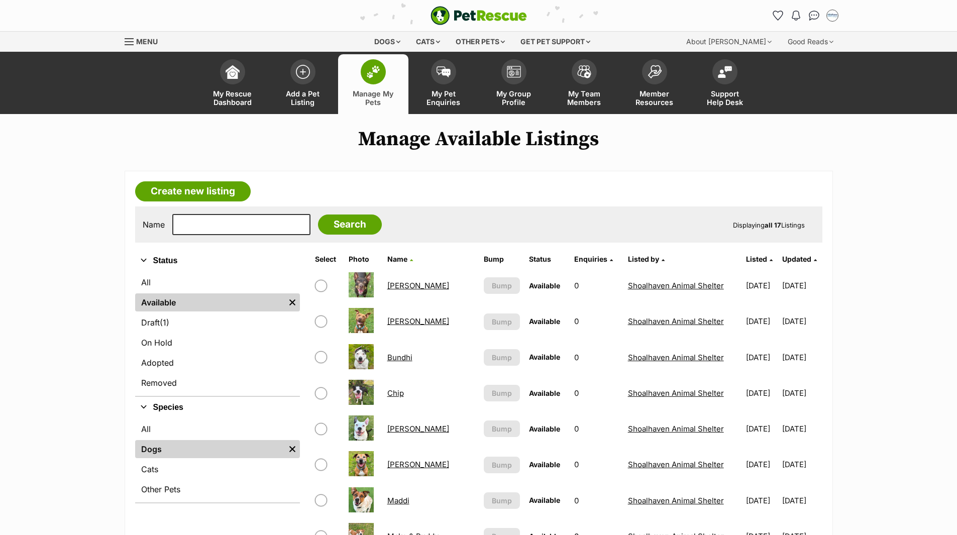
click at [418, 287] on link "Billie Jean" at bounding box center [418, 286] width 62 height 10
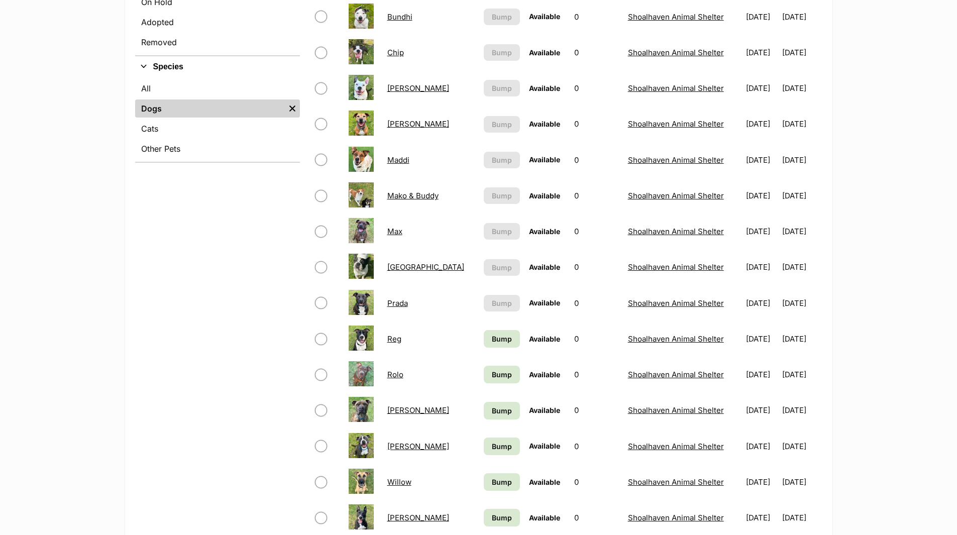
scroll to position [402, 0]
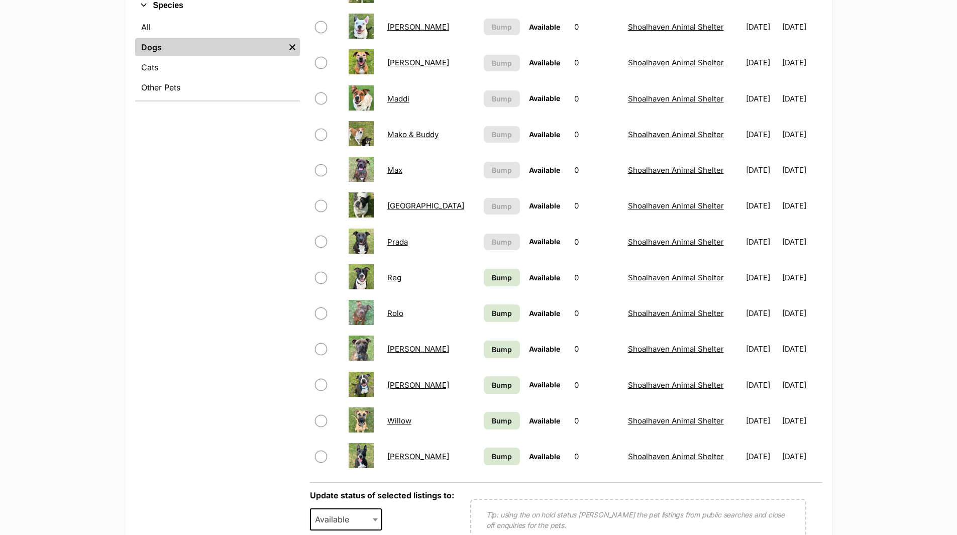
click at [403, 422] on link "Willow" at bounding box center [399, 421] width 24 height 10
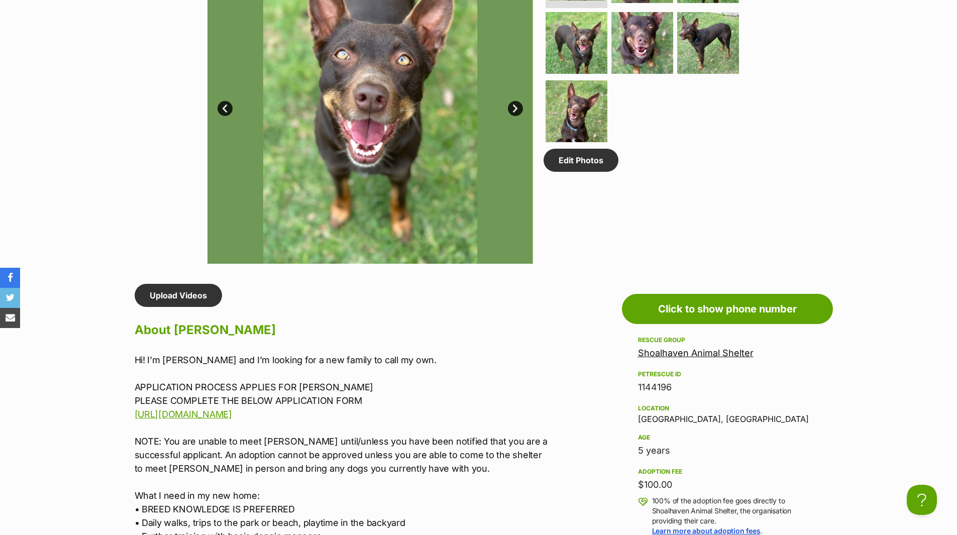
scroll to position [804, 0]
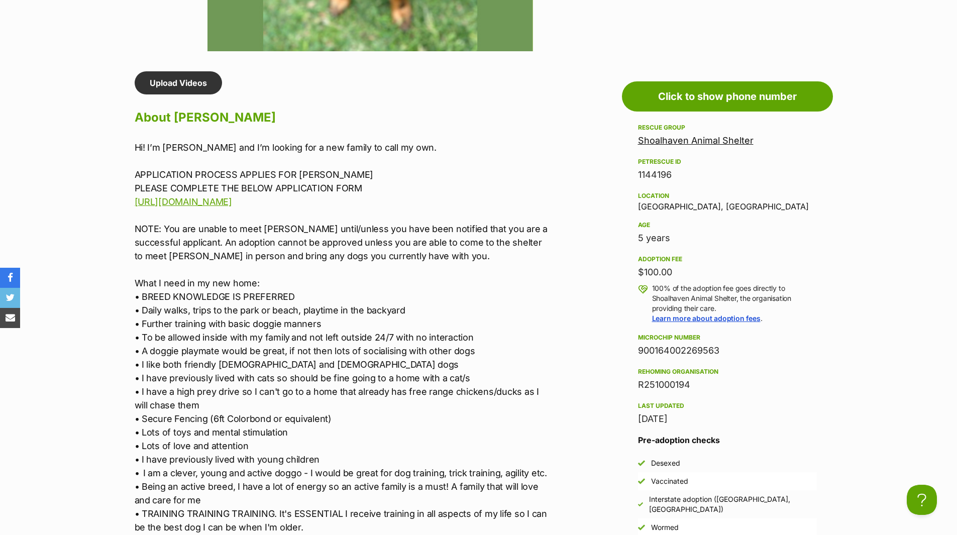
drag, startPoint x: 63, startPoint y: 78, endPoint x: 70, endPoint y: 68, distance: 12.6
click at [67, 73] on section "Shoalhaven Animal Shelter A member of PetRescue since 2018 🎉 TOTAL PETS LISTED …" at bounding box center [478, 364] width 957 height 2108
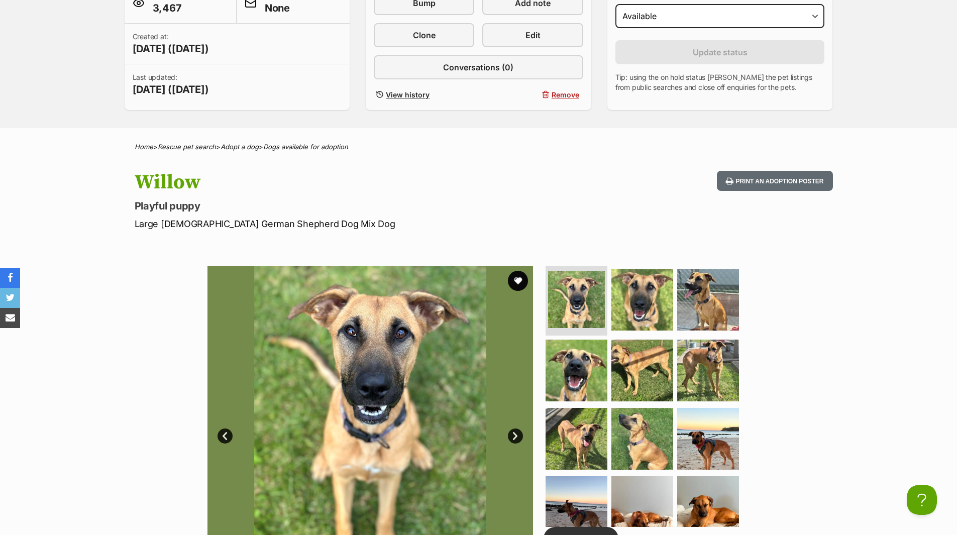
scroll to position [50, 0]
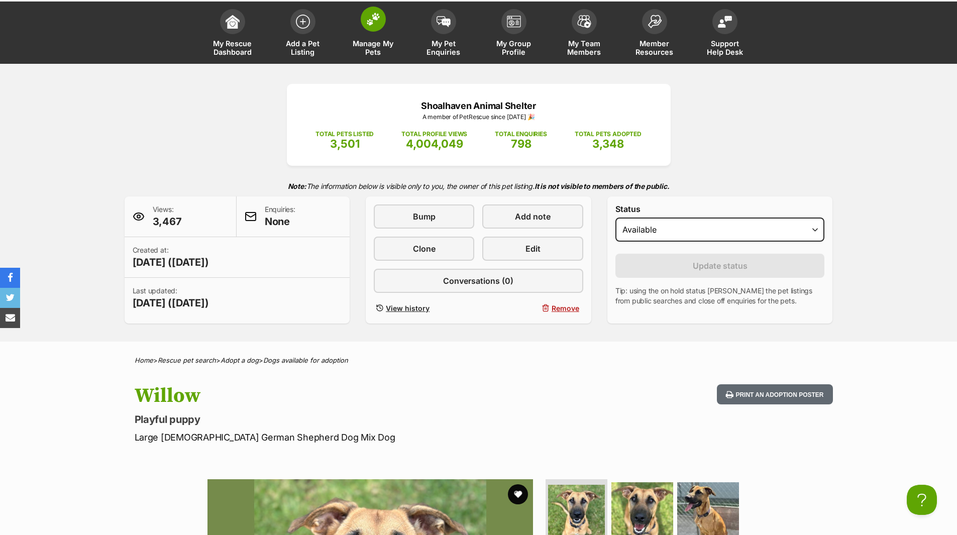
click at [373, 48] on span "Manage My Pets" at bounding box center [373, 47] width 45 height 17
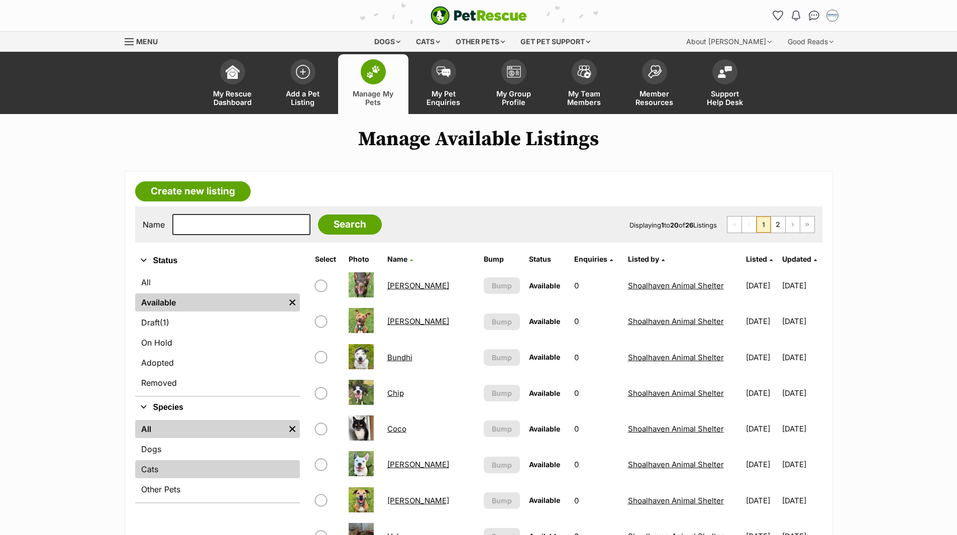
click at [151, 468] on link "Cats" at bounding box center [217, 469] width 165 height 18
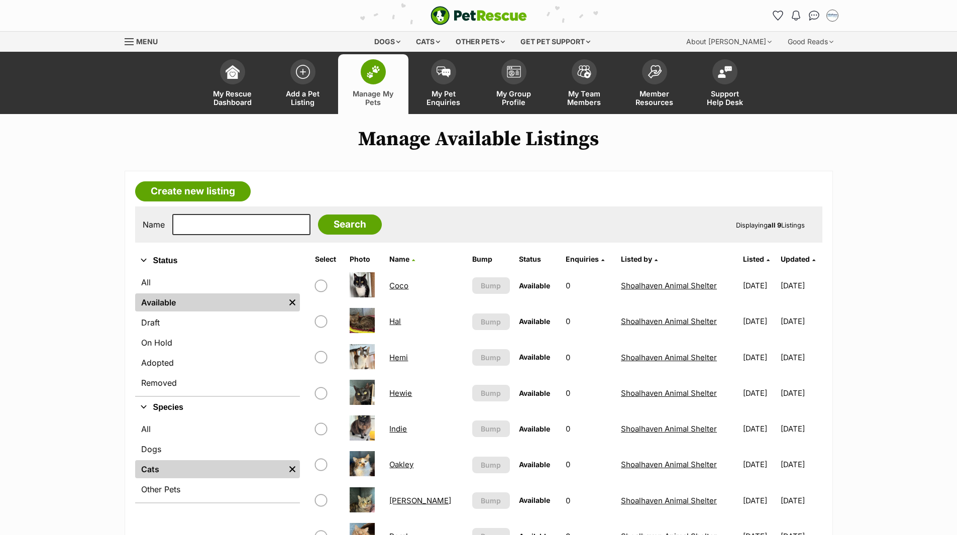
click at [402, 284] on link "Coco" at bounding box center [398, 286] width 19 height 10
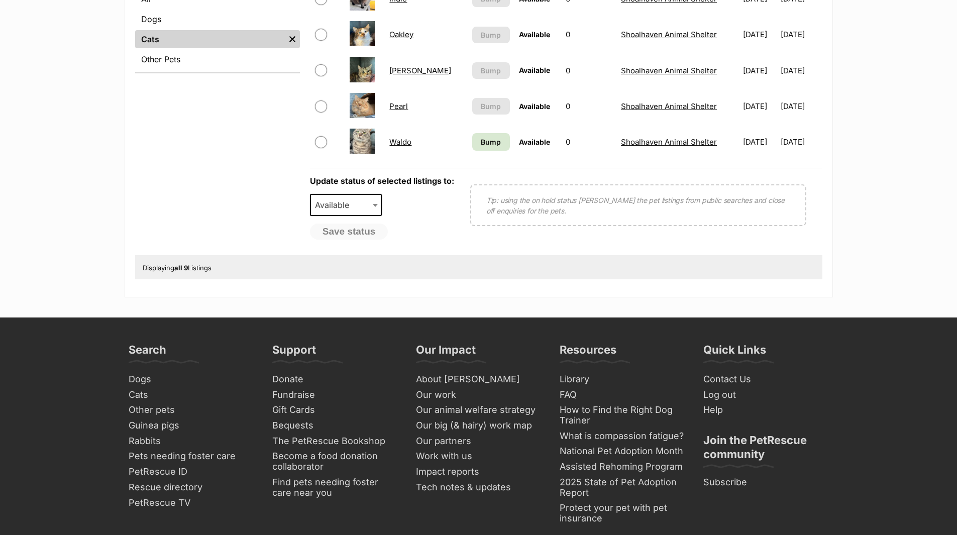
scroll to position [452, 0]
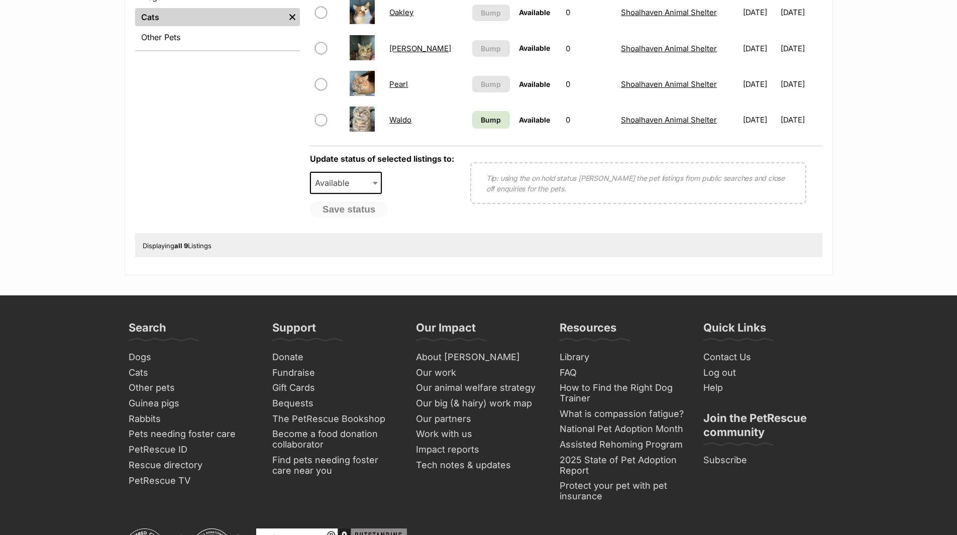
click at [401, 120] on link "Waldo" at bounding box center [400, 120] width 22 height 10
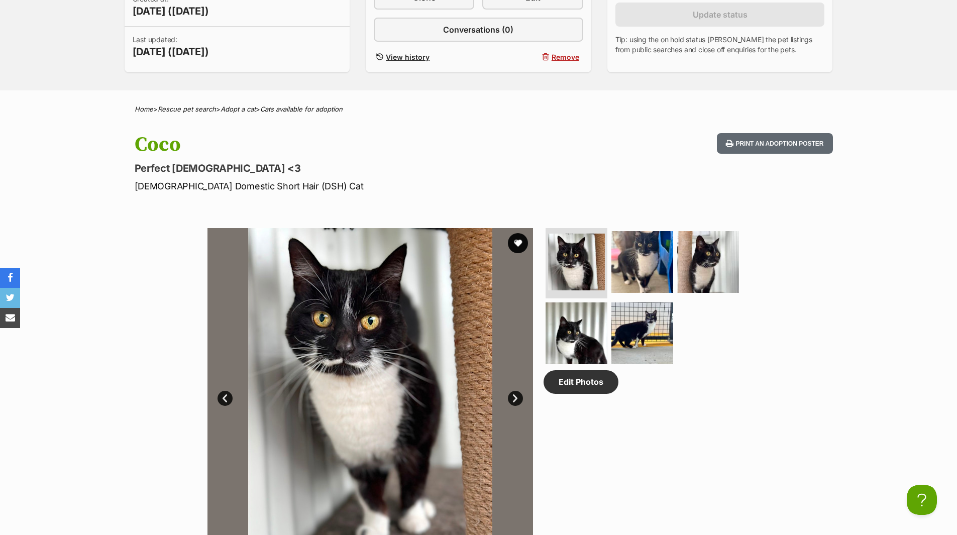
drag, startPoint x: 140, startPoint y: 1, endPoint x: 79, endPoint y: 45, distance: 75.0
